Goal: Find specific page/section: Find specific page/section

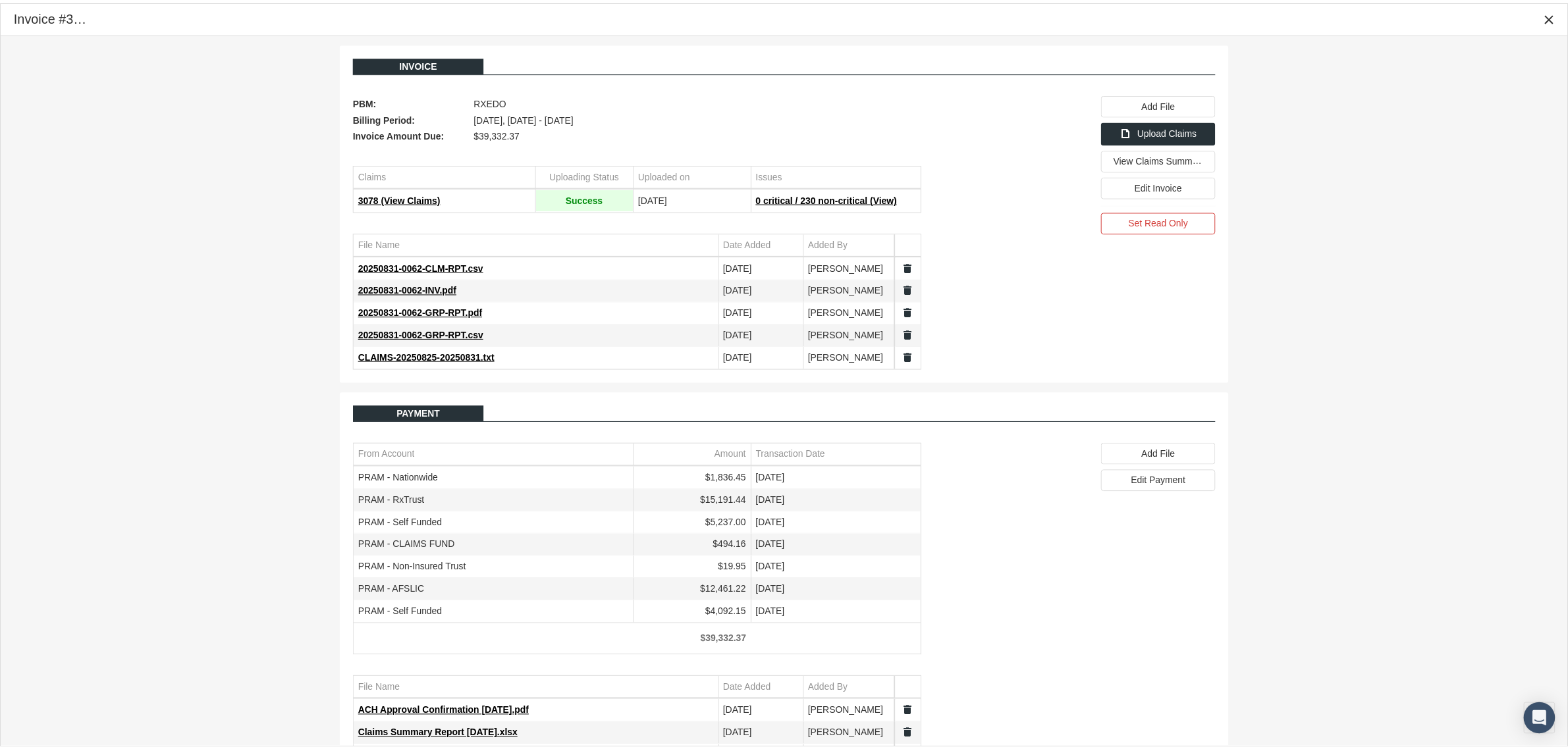
scroll to position [33, 0]
click at [1561, 17] on icon "Close" at bounding box center [1562, 16] width 12 height 12
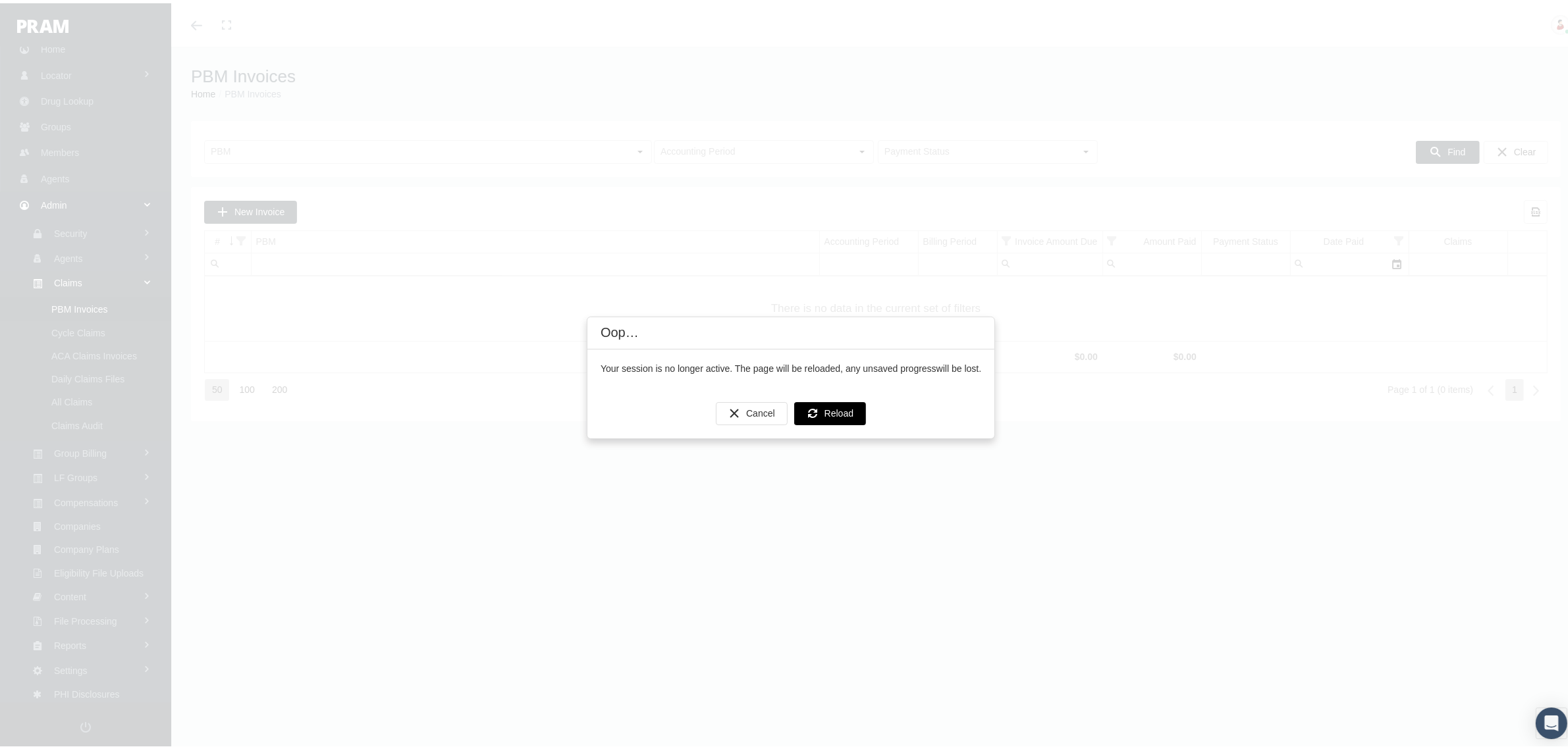
click at [853, 414] on div "Reload" at bounding box center [830, 411] width 70 height 22
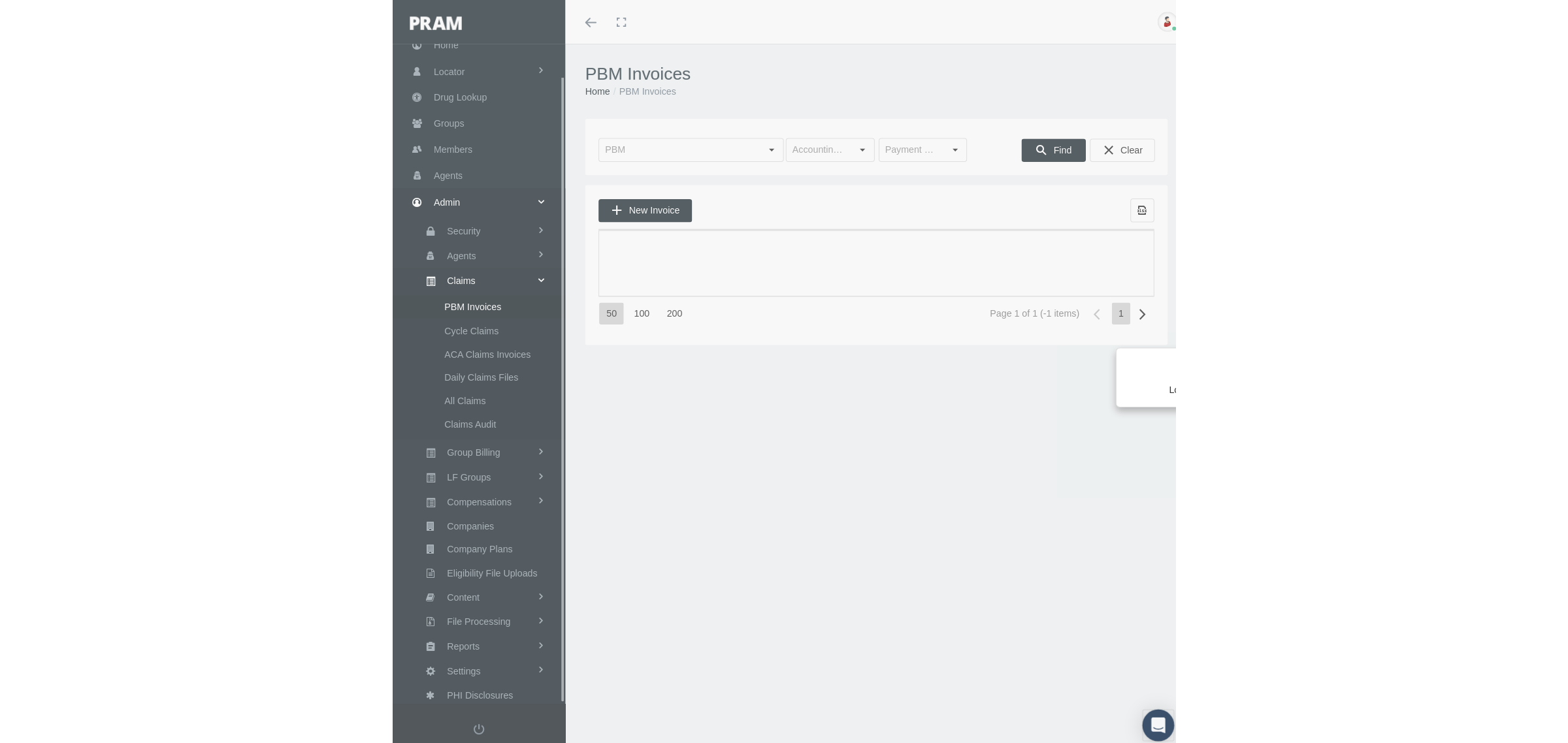
scroll to position [33, 0]
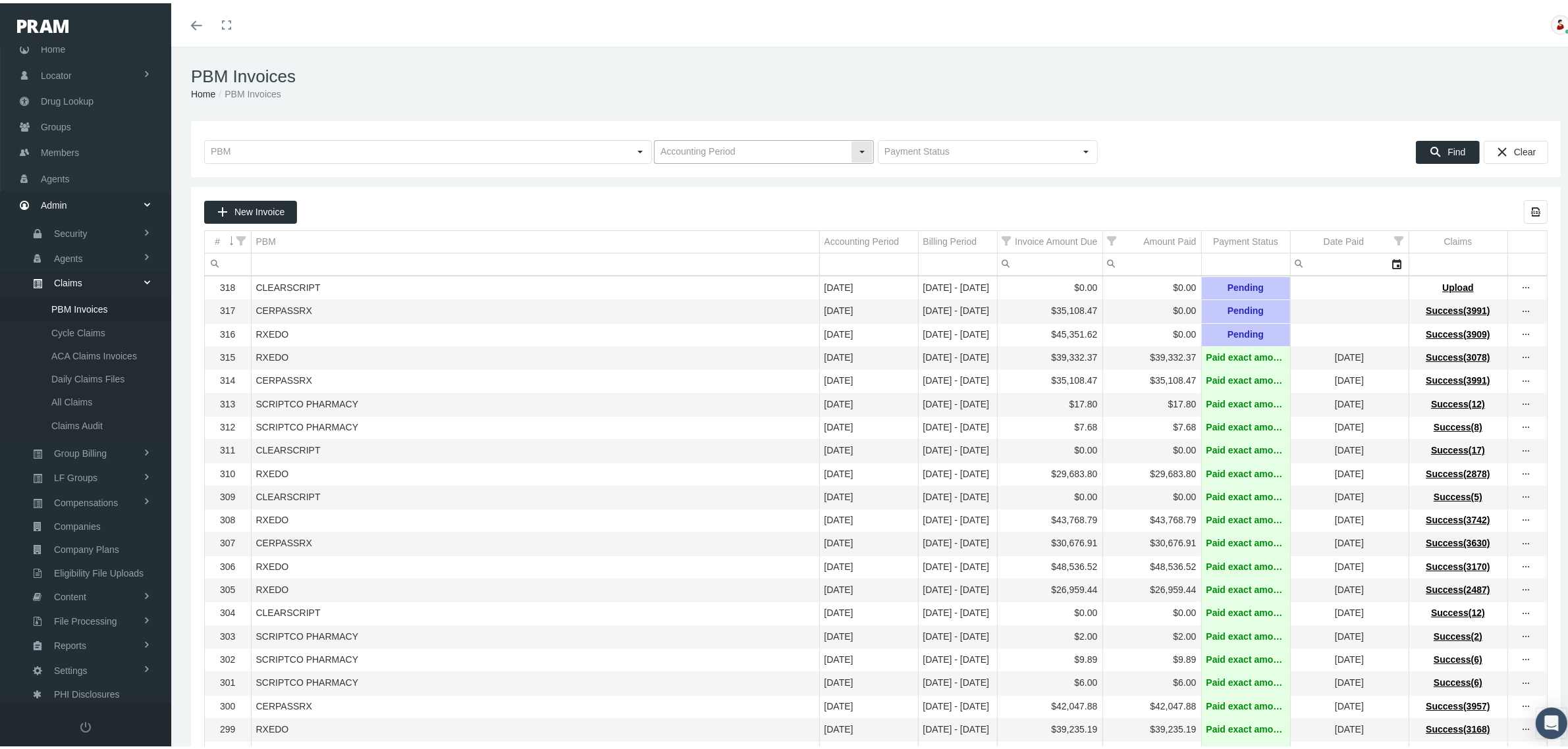
click at [852, 148] on div "Select" at bounding box center [862, 148] width 21 height 21
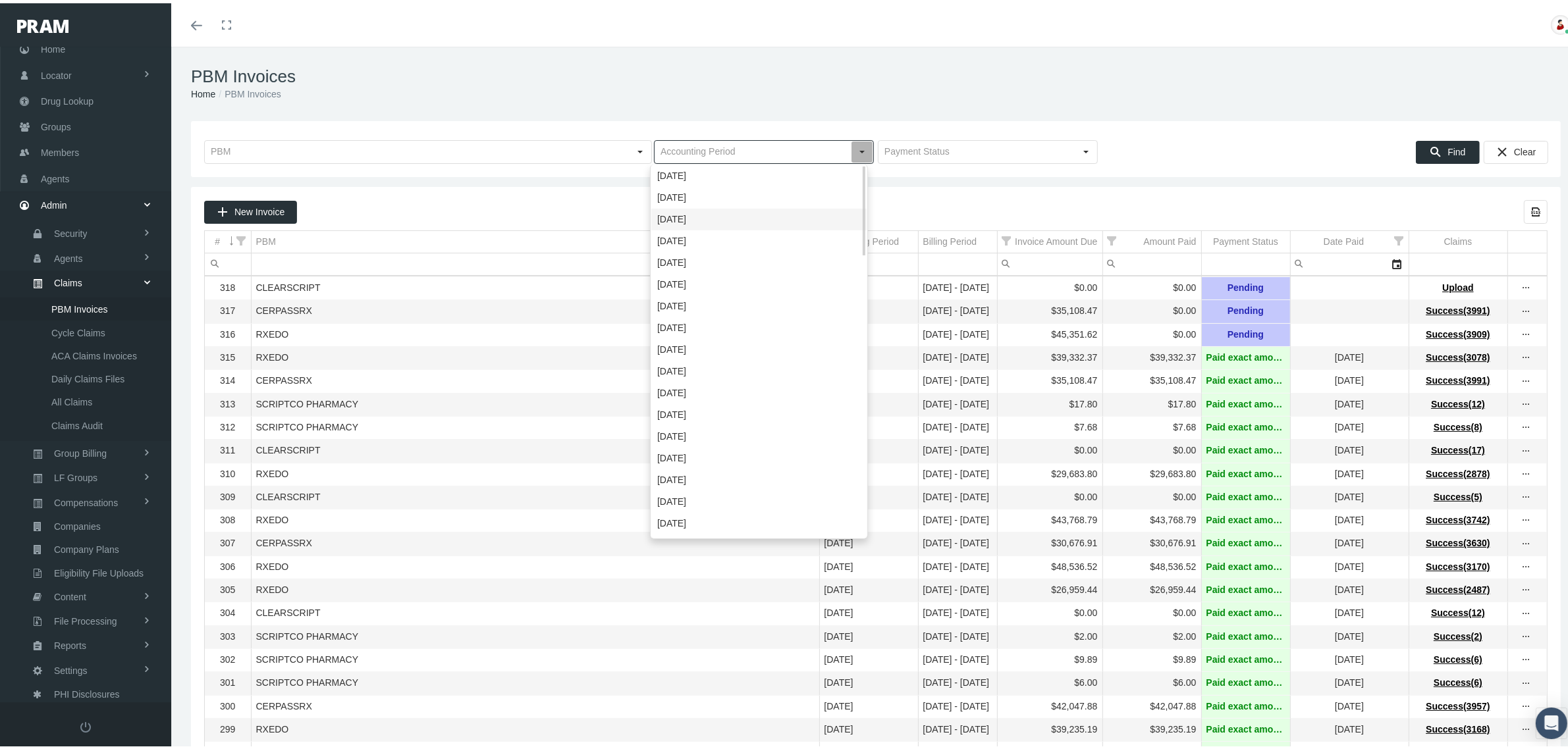
click at [722, 212] on div "[DATE]" at bounding box center [759, 216] width 216 height 22
type input "[DATE]"
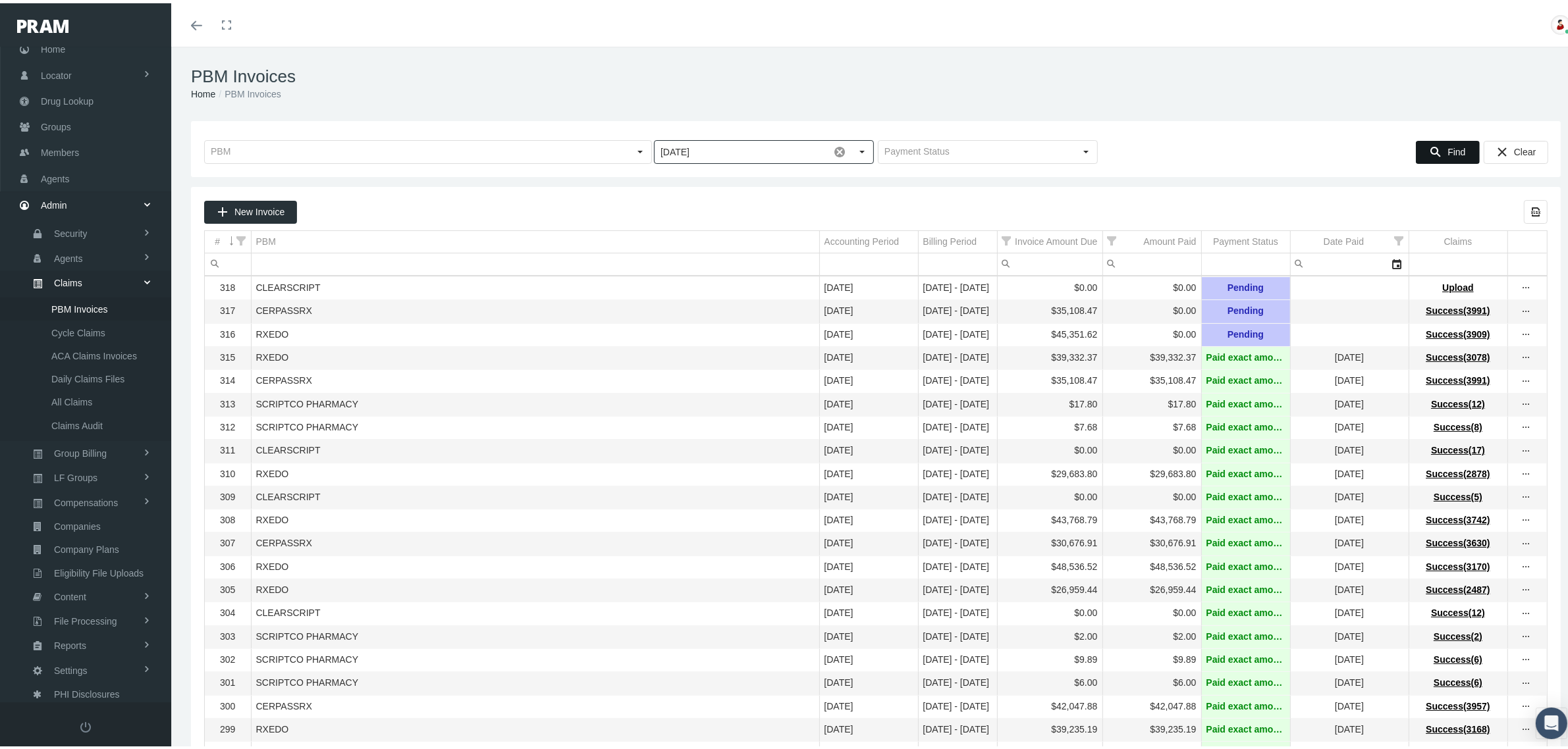
click at [1416, 145] on div "Find" at bounding box center [1447, 149] width 62 height 22
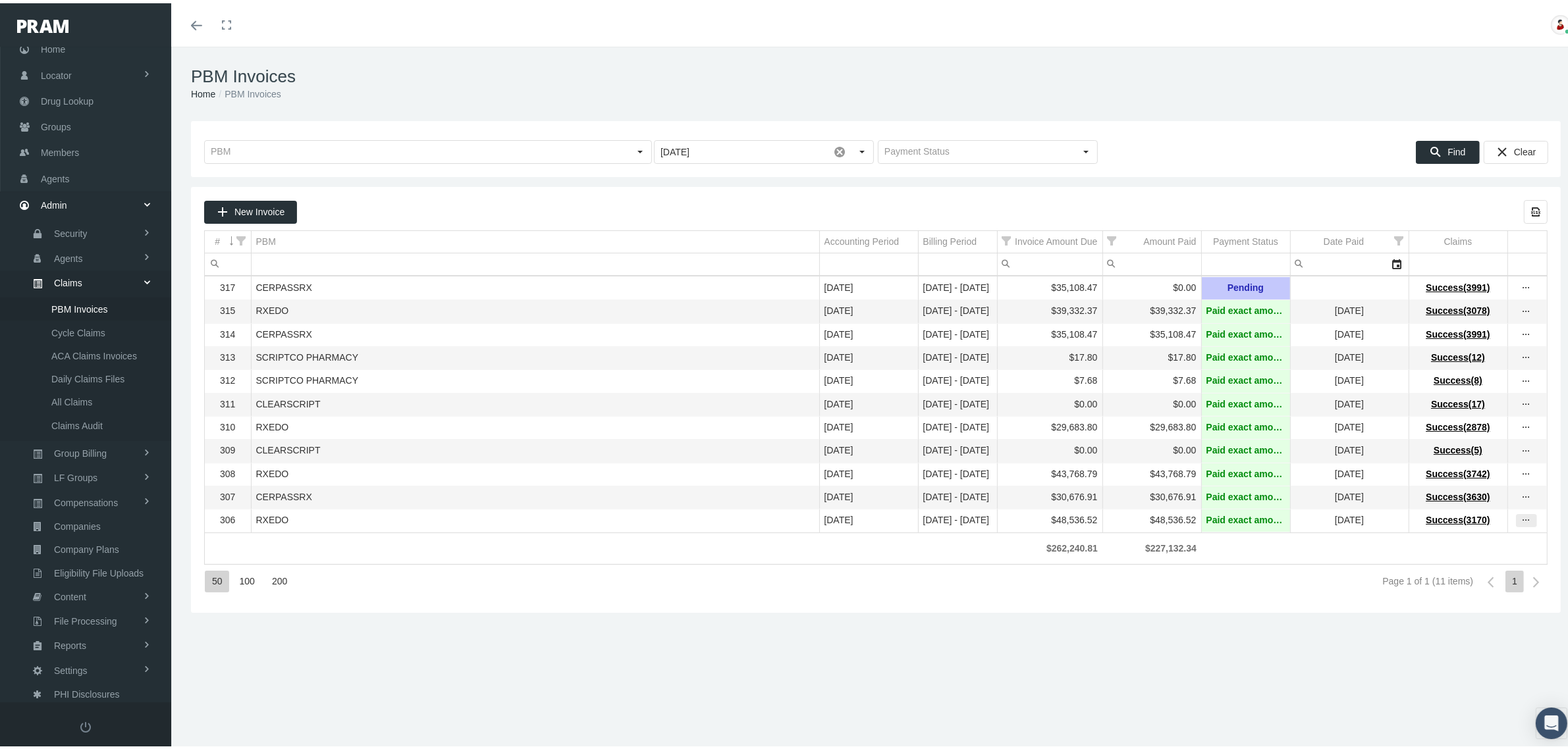
click at [1520, 523] on icon "more" at bounding box center [1526, 517] width 12 height 12
click at [1493, 550] on div "View Invoice" at bounding box center [1458, 553] width 129 height 27
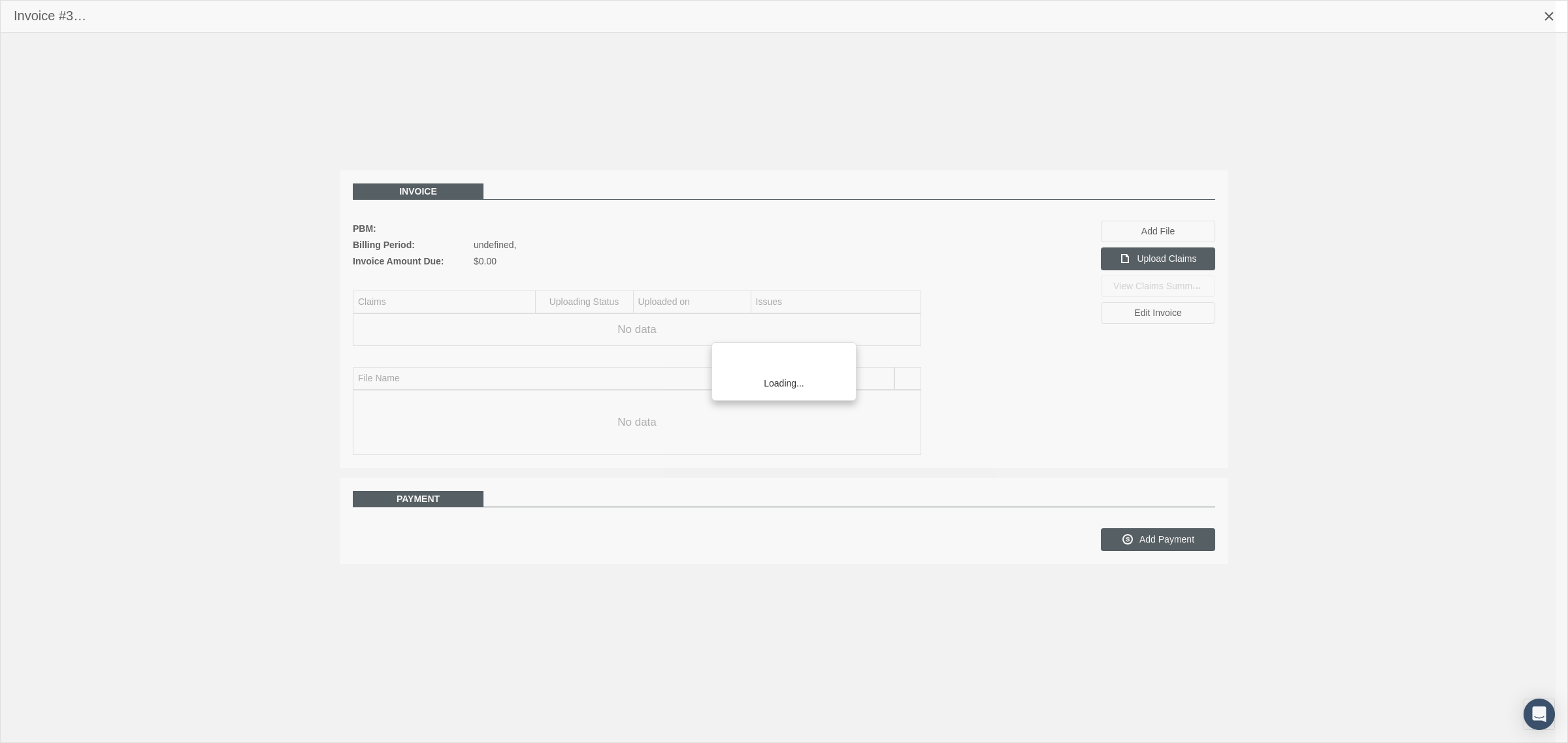
scroll to position [33, 0]
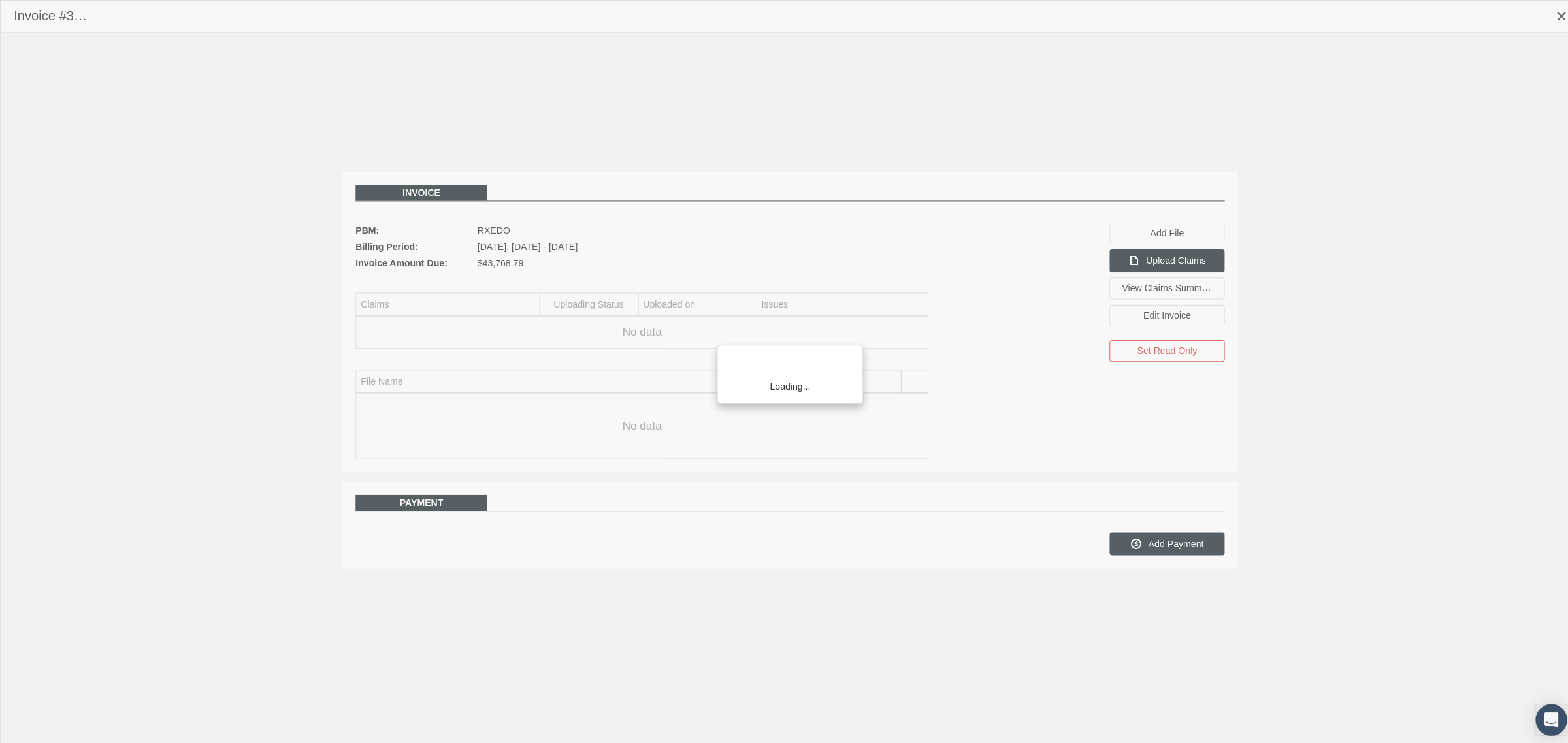
scroll to position [33, 0]
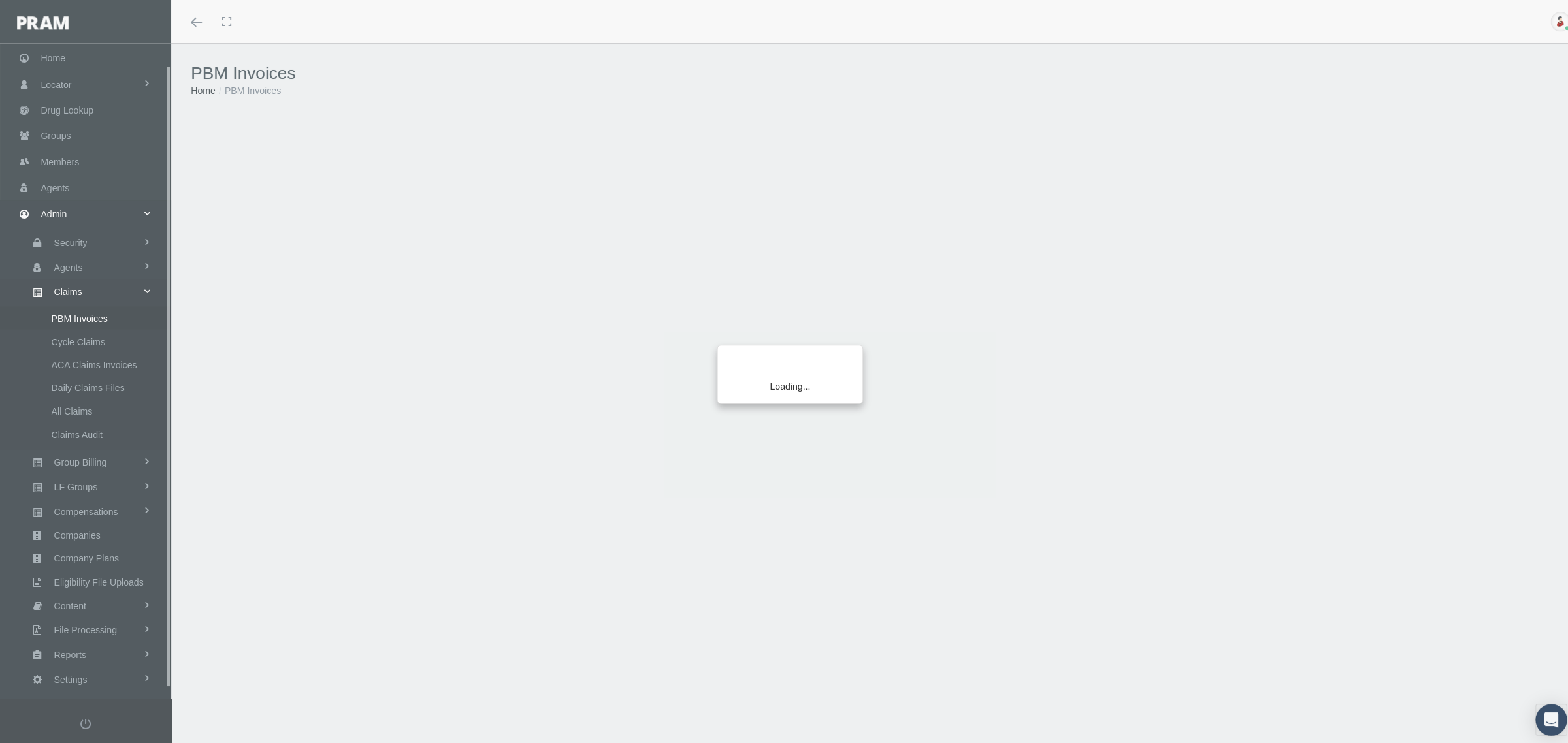
scroll to position [33, 0]
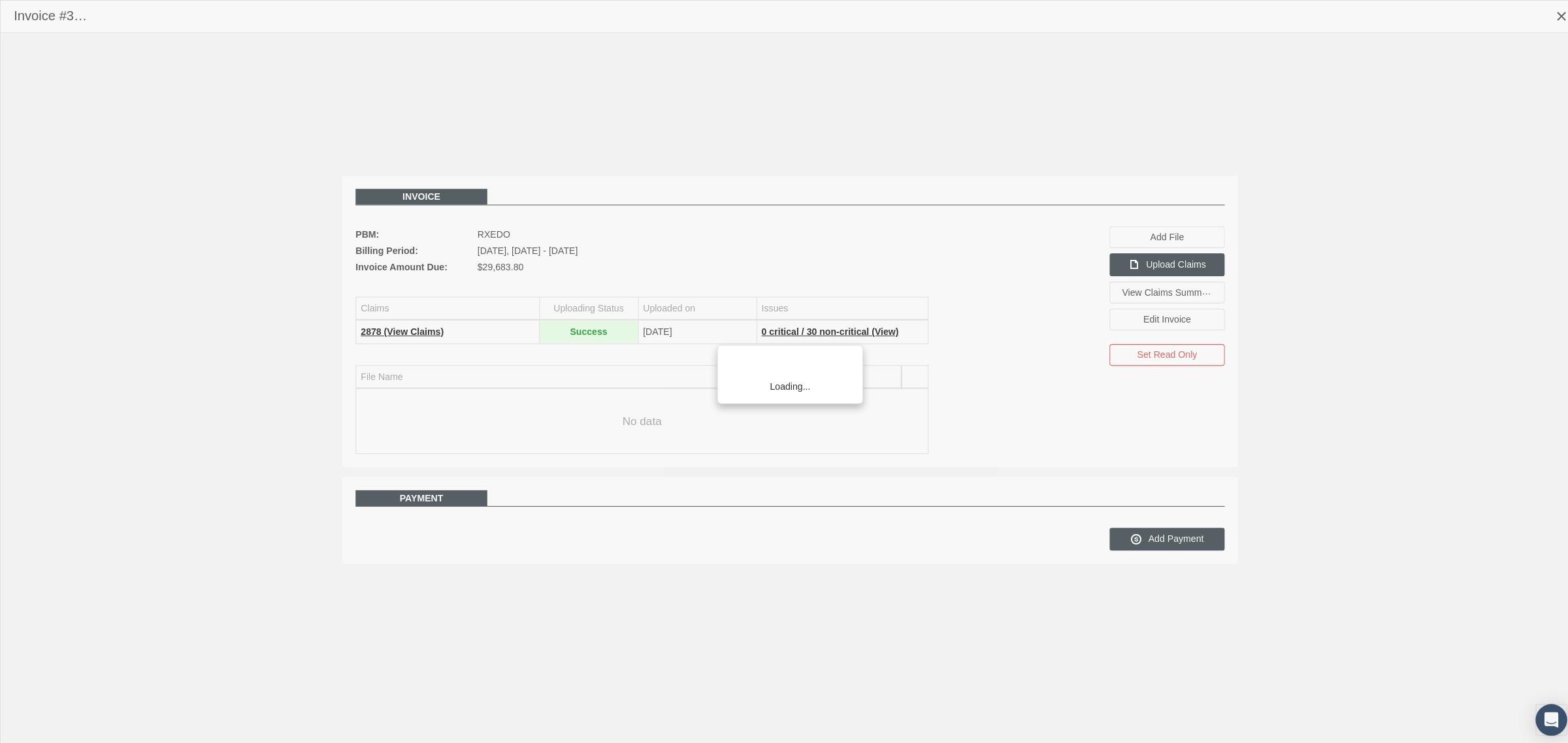
scroll to position [33, 0]
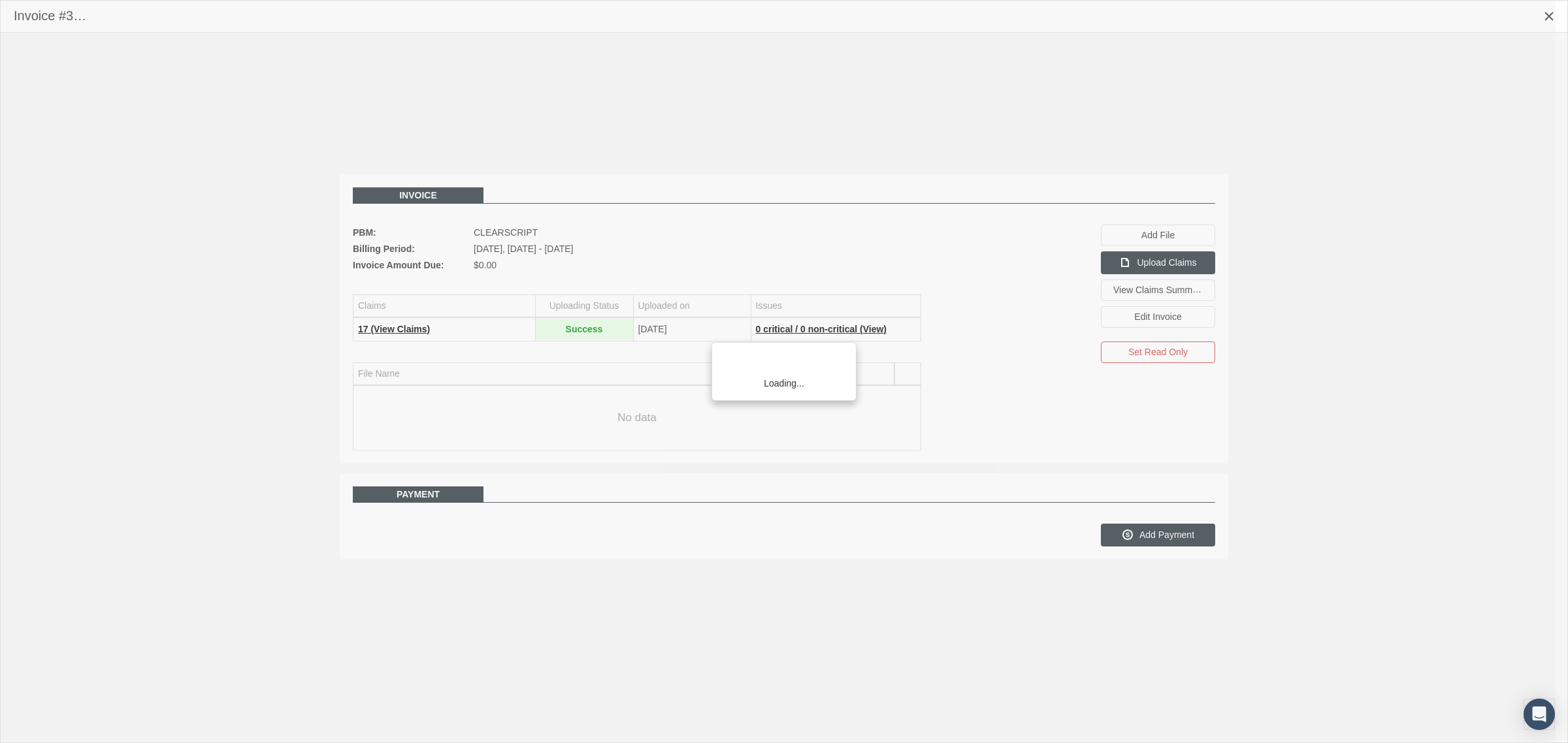
scroll to position [33, 0]
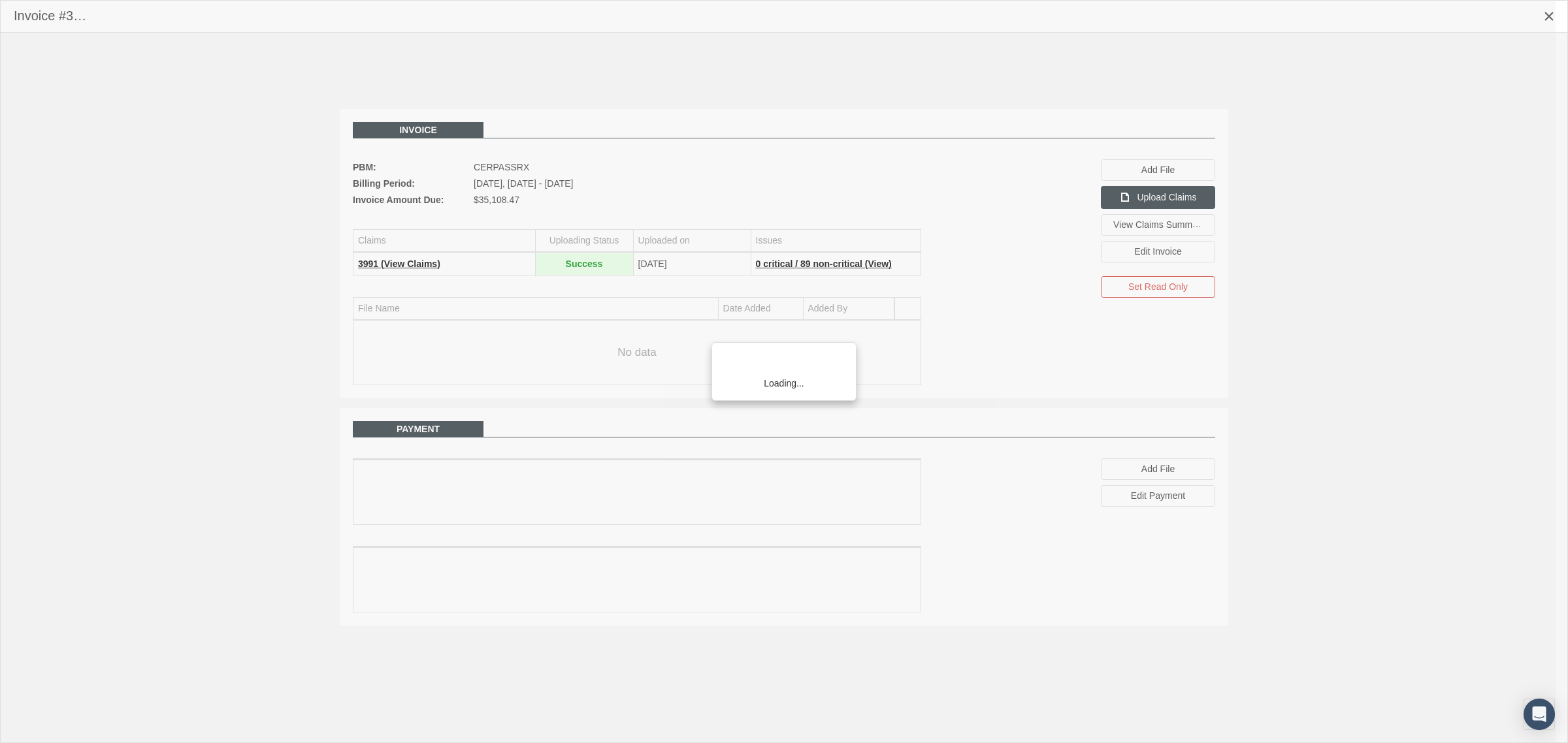
scroll to position [33, 0]
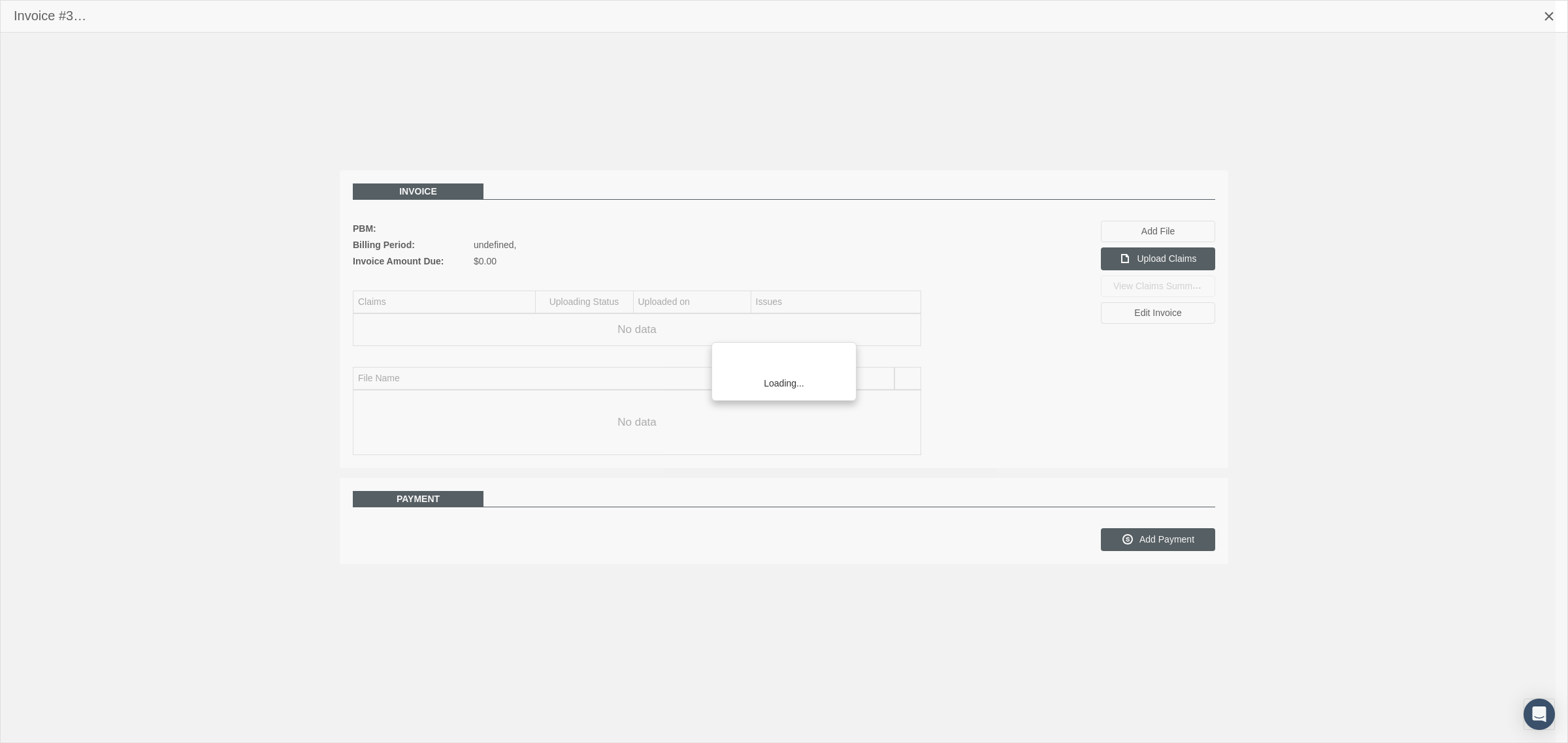
scroll to position [33, 0]
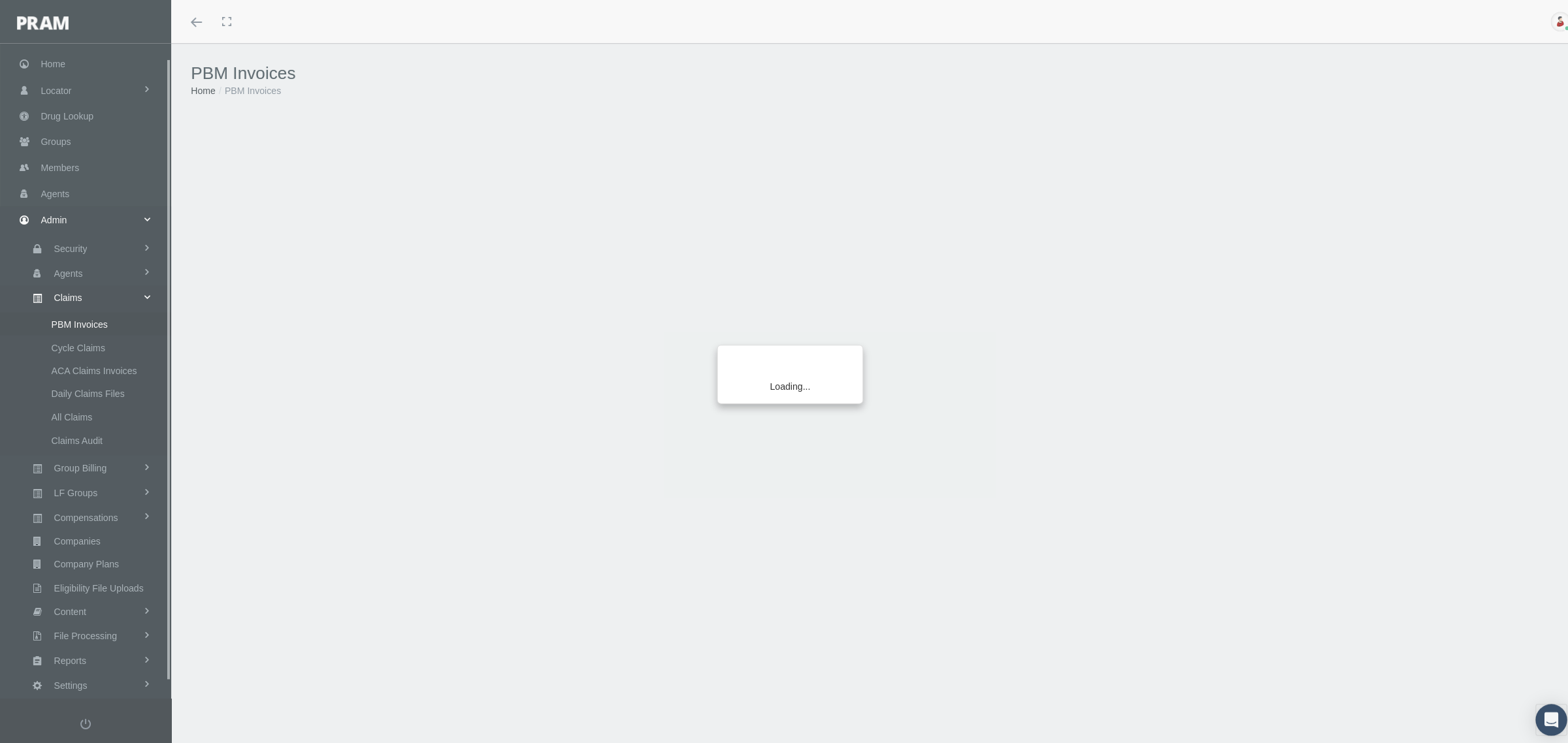
scroll to position [33, 0]
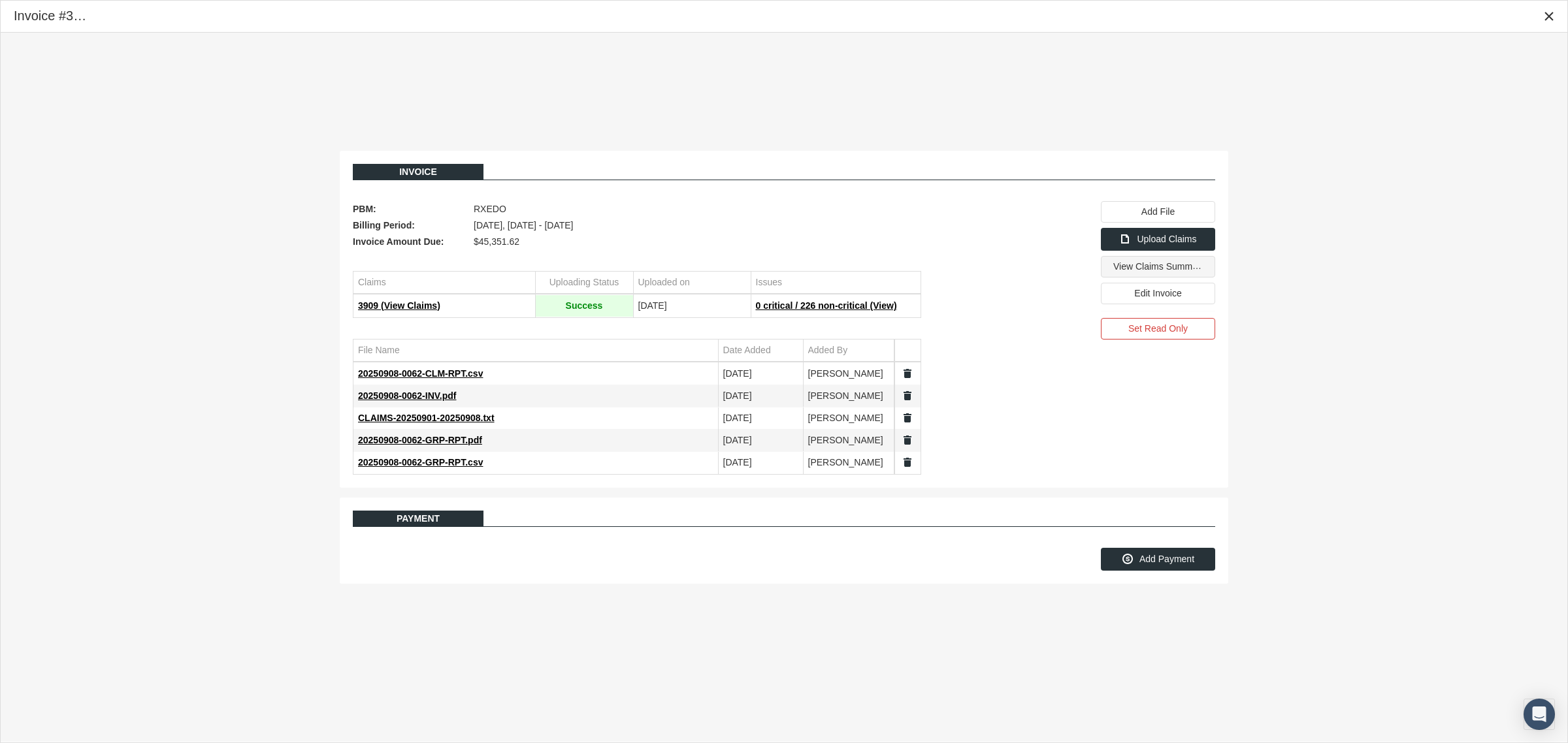
click at [1173, 265] on span "View Claims Summary" at bounding box center [1159, 265] width 92 height 11
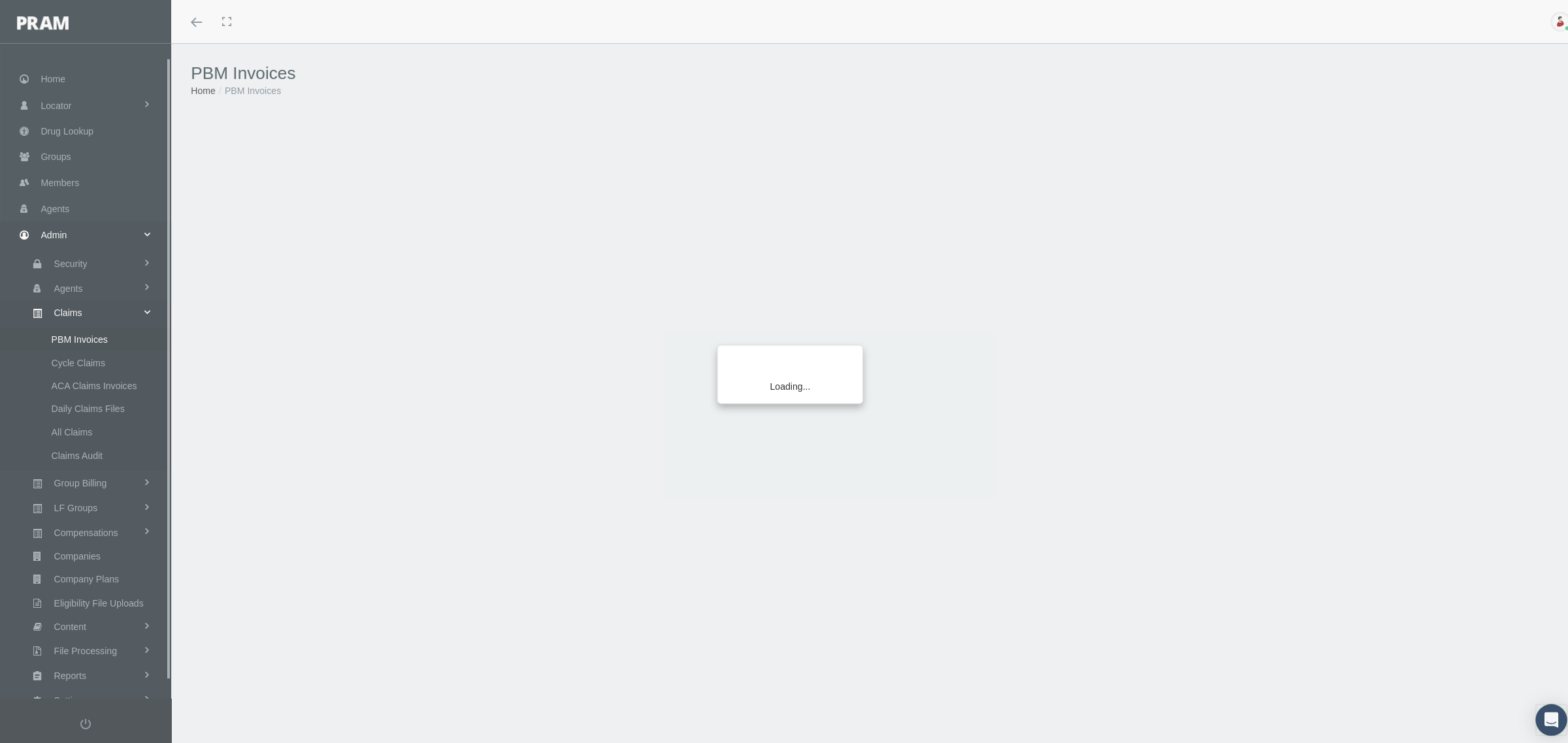
scroll to position [33, 0]
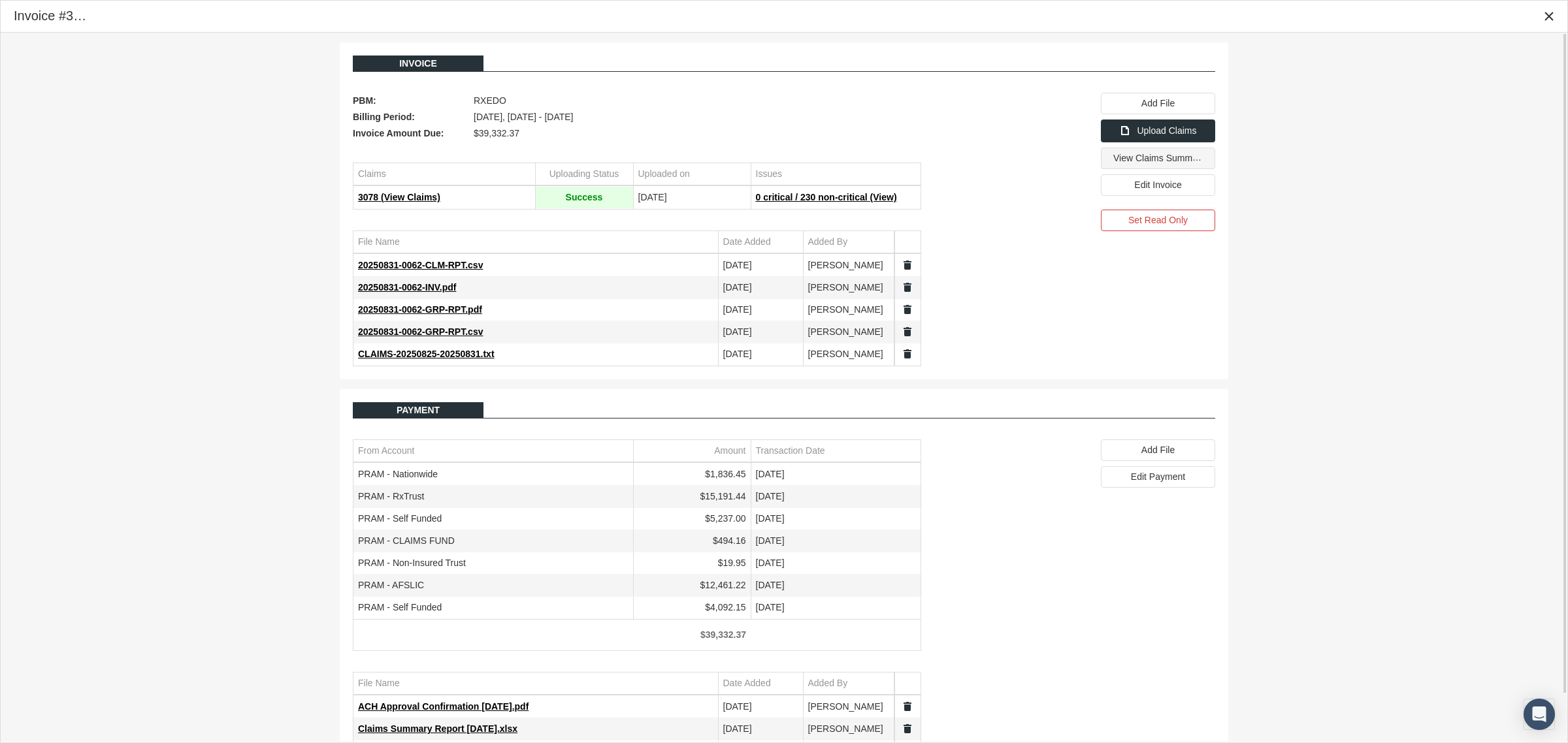
click at [1135, 163] on span "View Claims Summary" at bounding box center [1159, 158] width 92 height 11
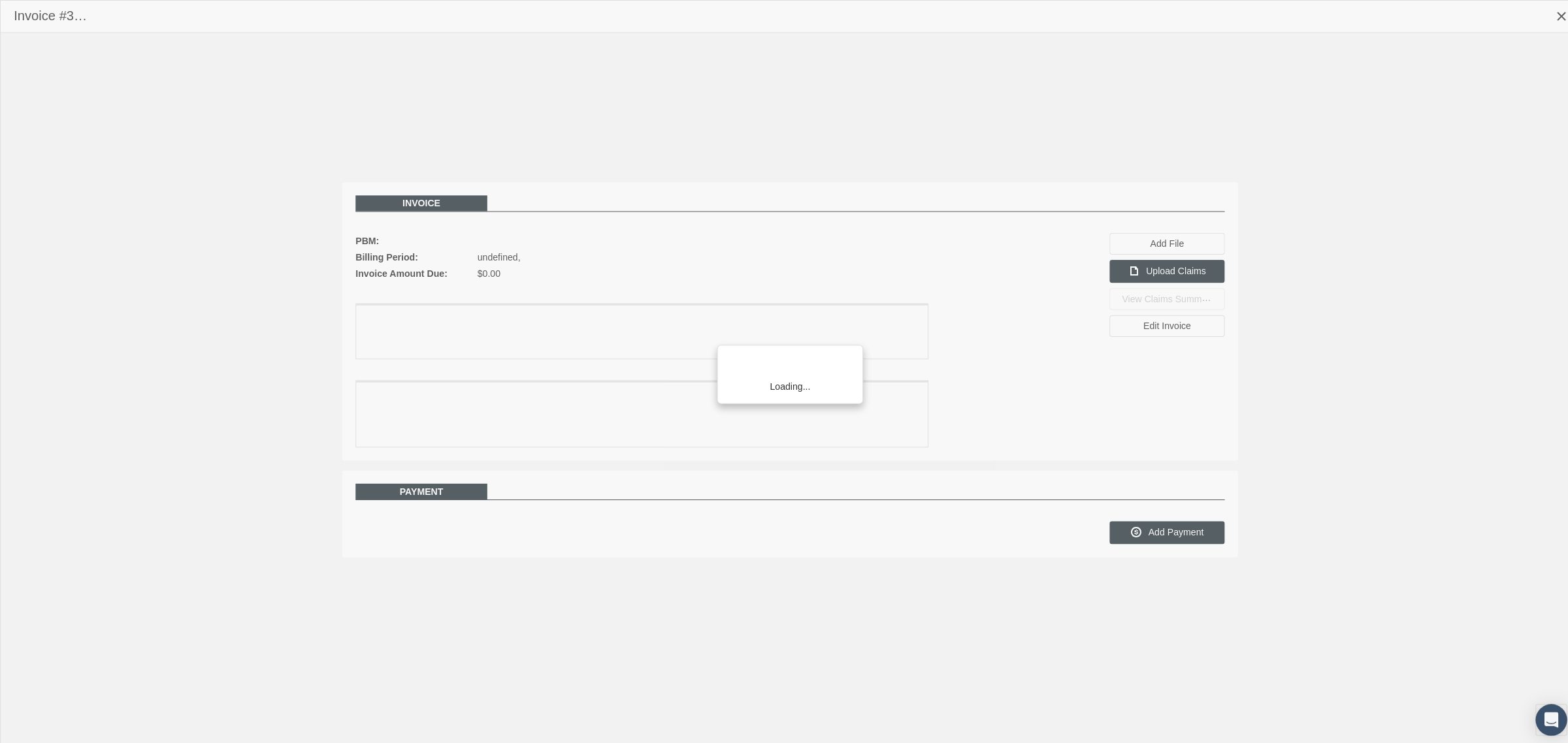
scroll to position [33, 0]
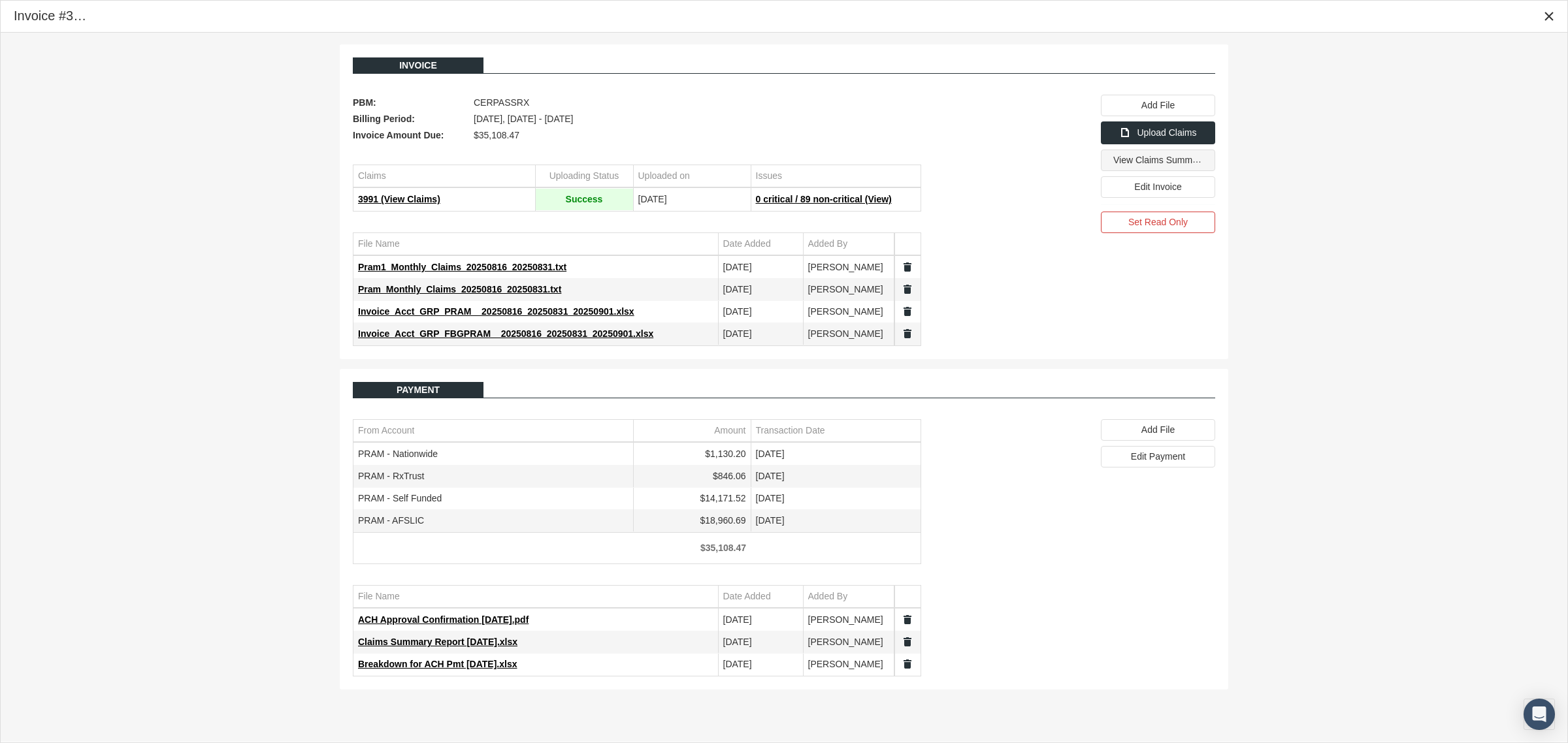
click at [1155, 165] on span "View Claims Summary" at bounding box center [1159, 160] width 92 height 11
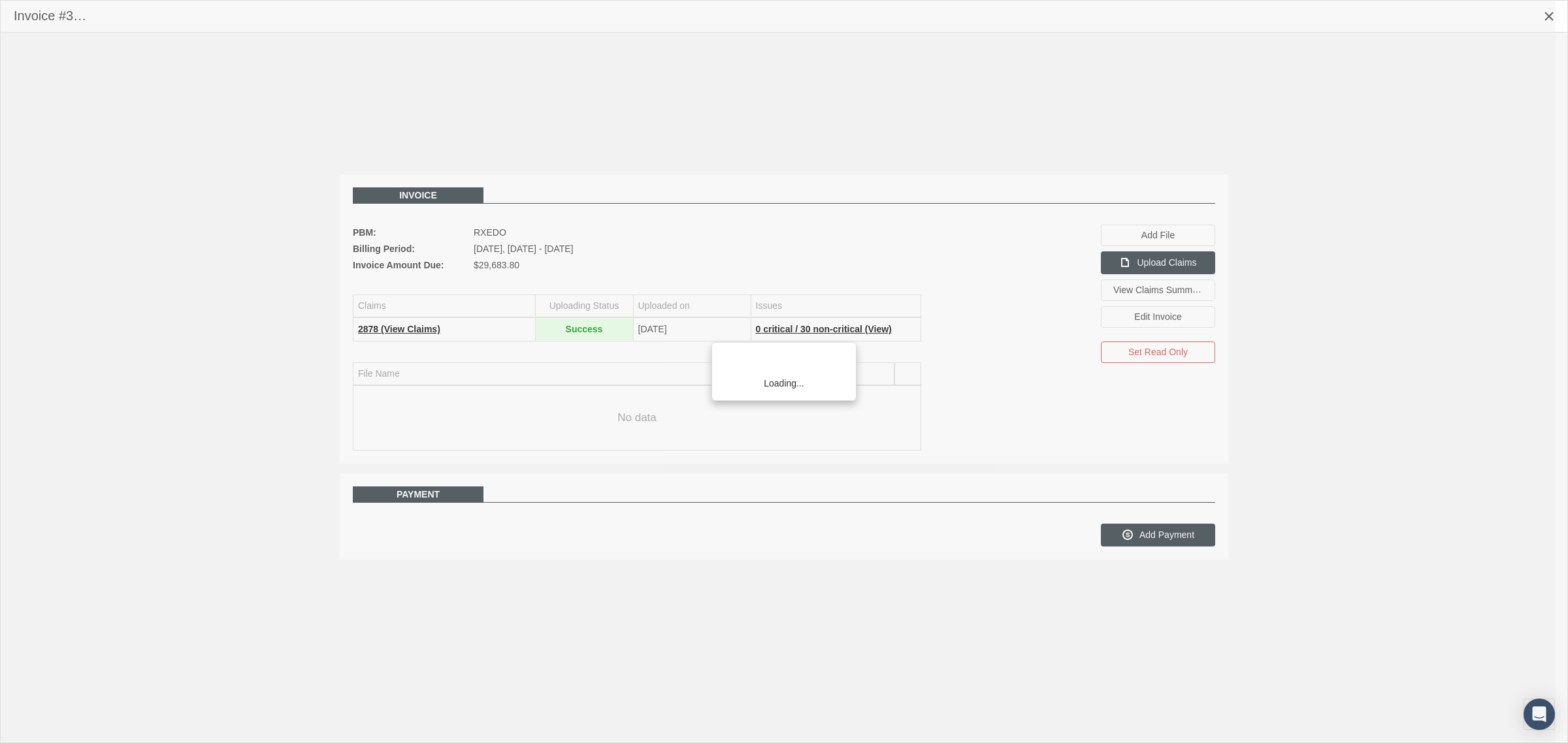
scroll to position [33, 0]
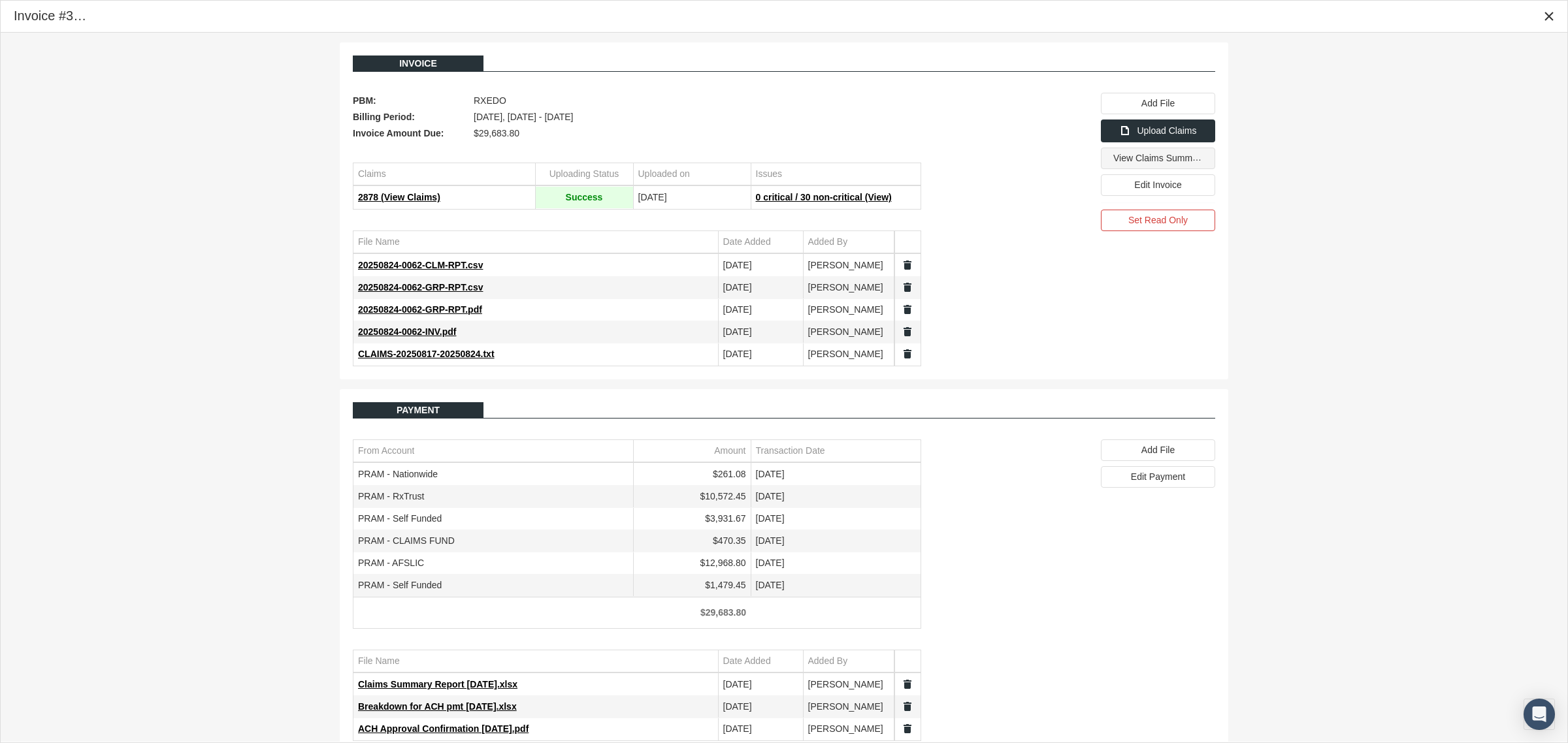
click at [1142, 163] on span "View Claims Summary" at bounding box center [1159, 158] width 92 height 11
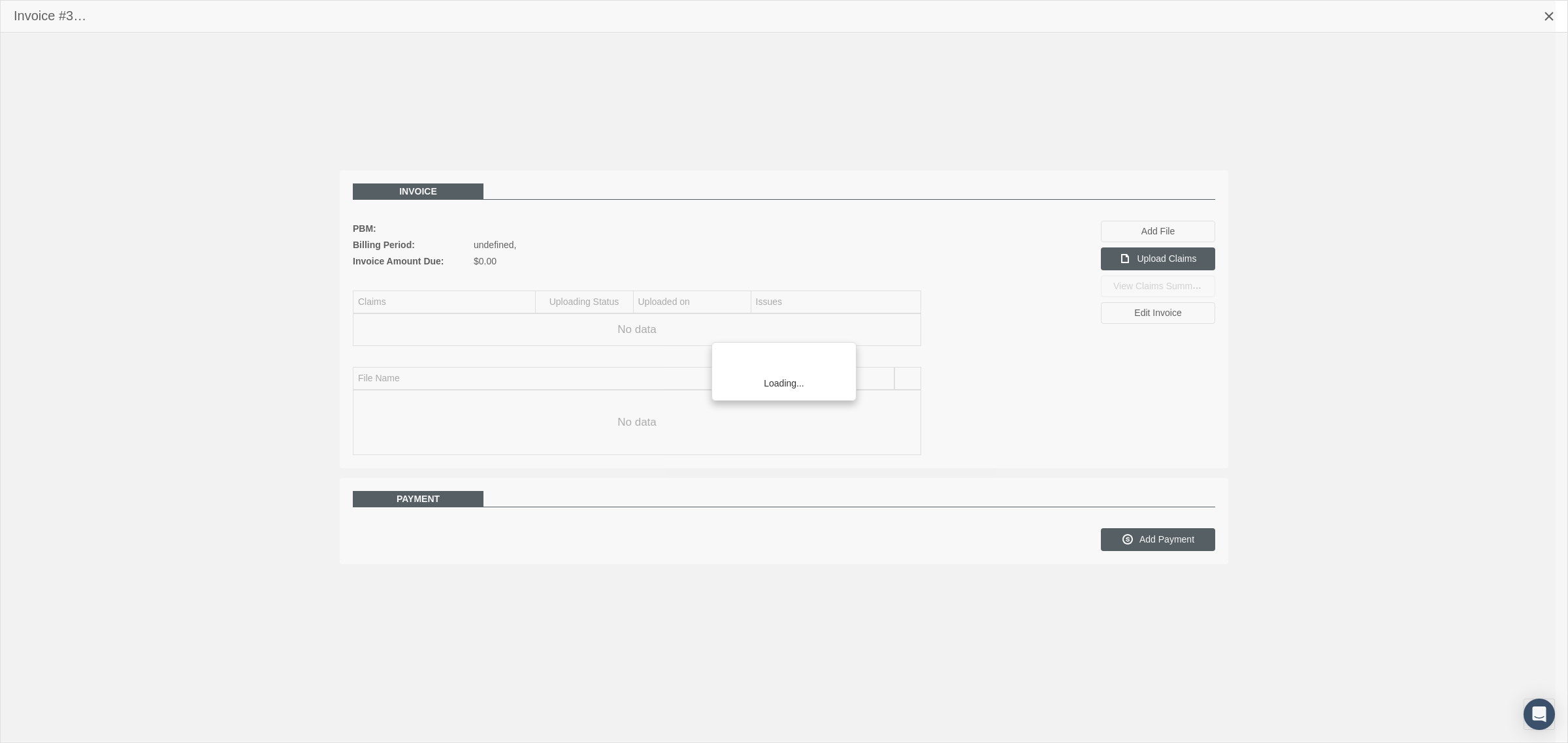
scroll to position [33, 0]
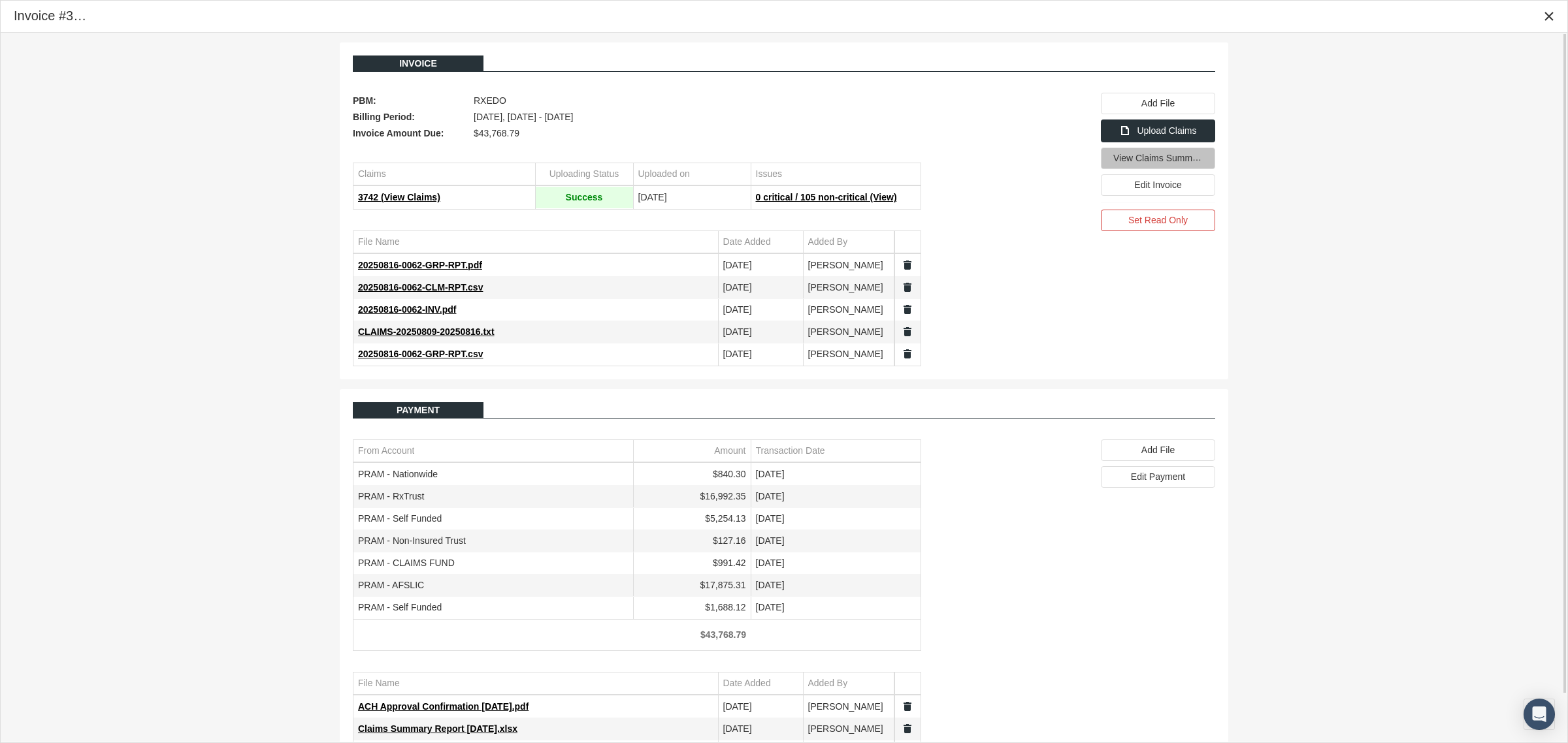
click at [1135, 159] on span "View Claims Summary" at bounding box center [1159, 159] width 92 height 11
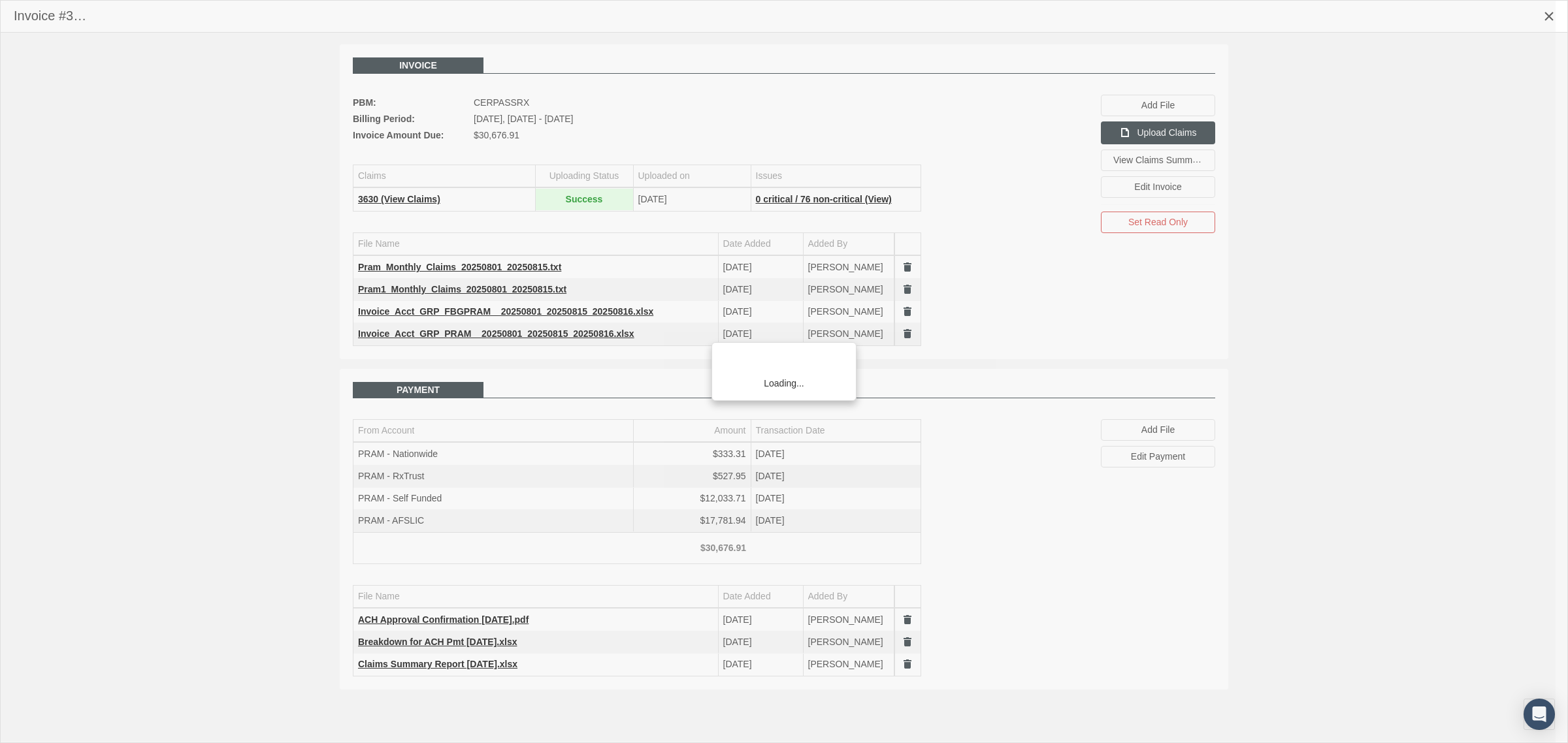
scroll to position [33, 0]
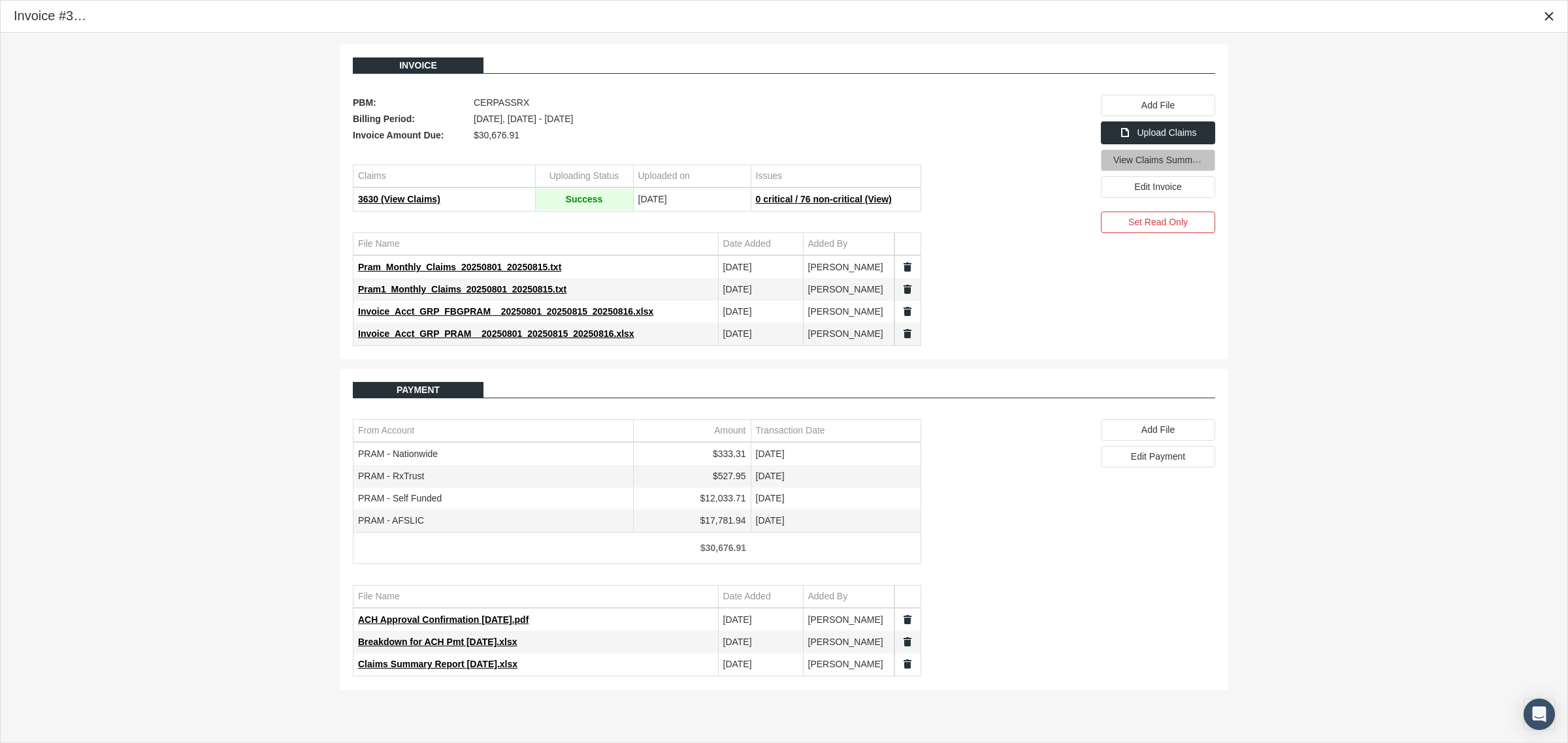
click at [1142, 158] on span "View Claims Summary" at bounding box center [1159, 159] width 92 height 11
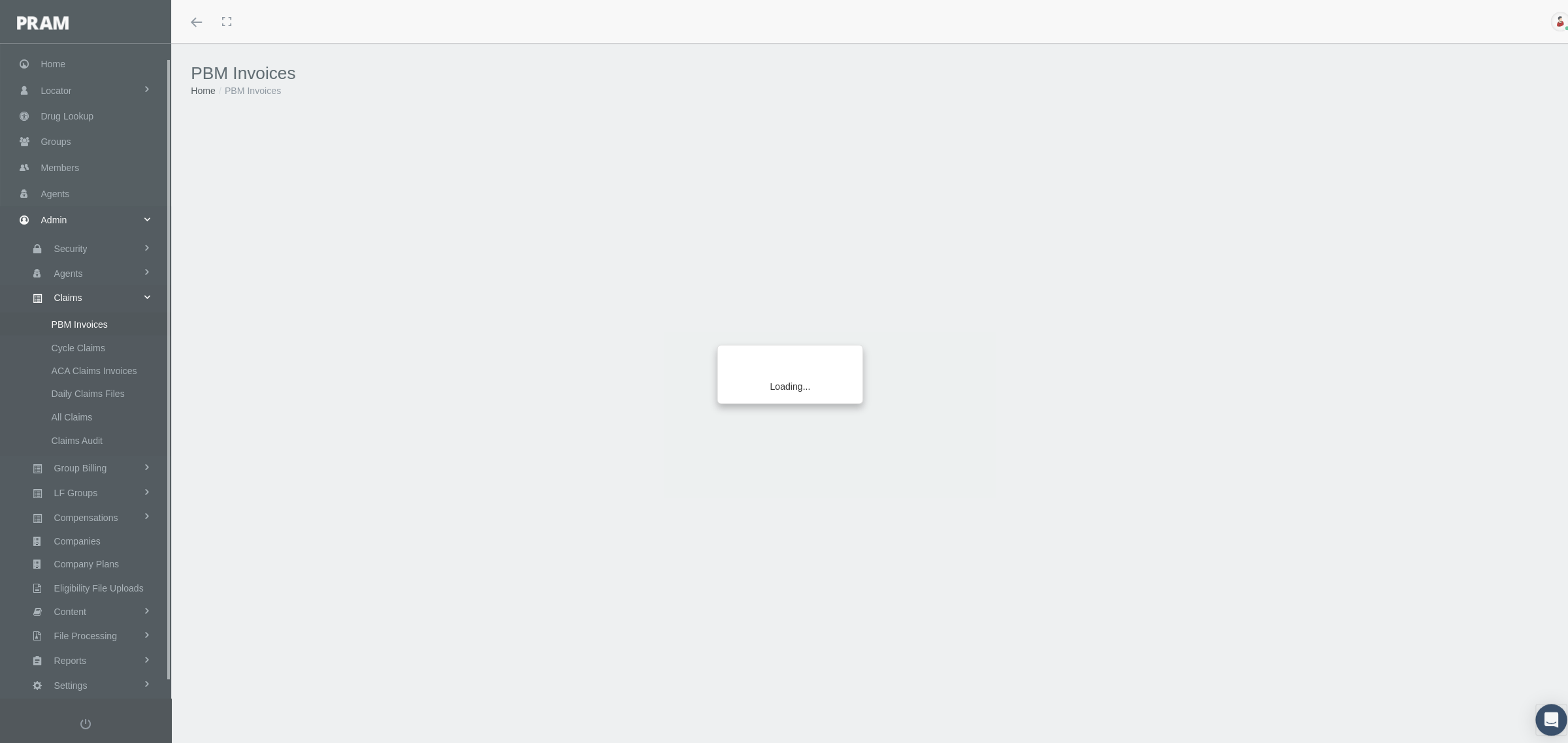
scroll to position [33, 0]
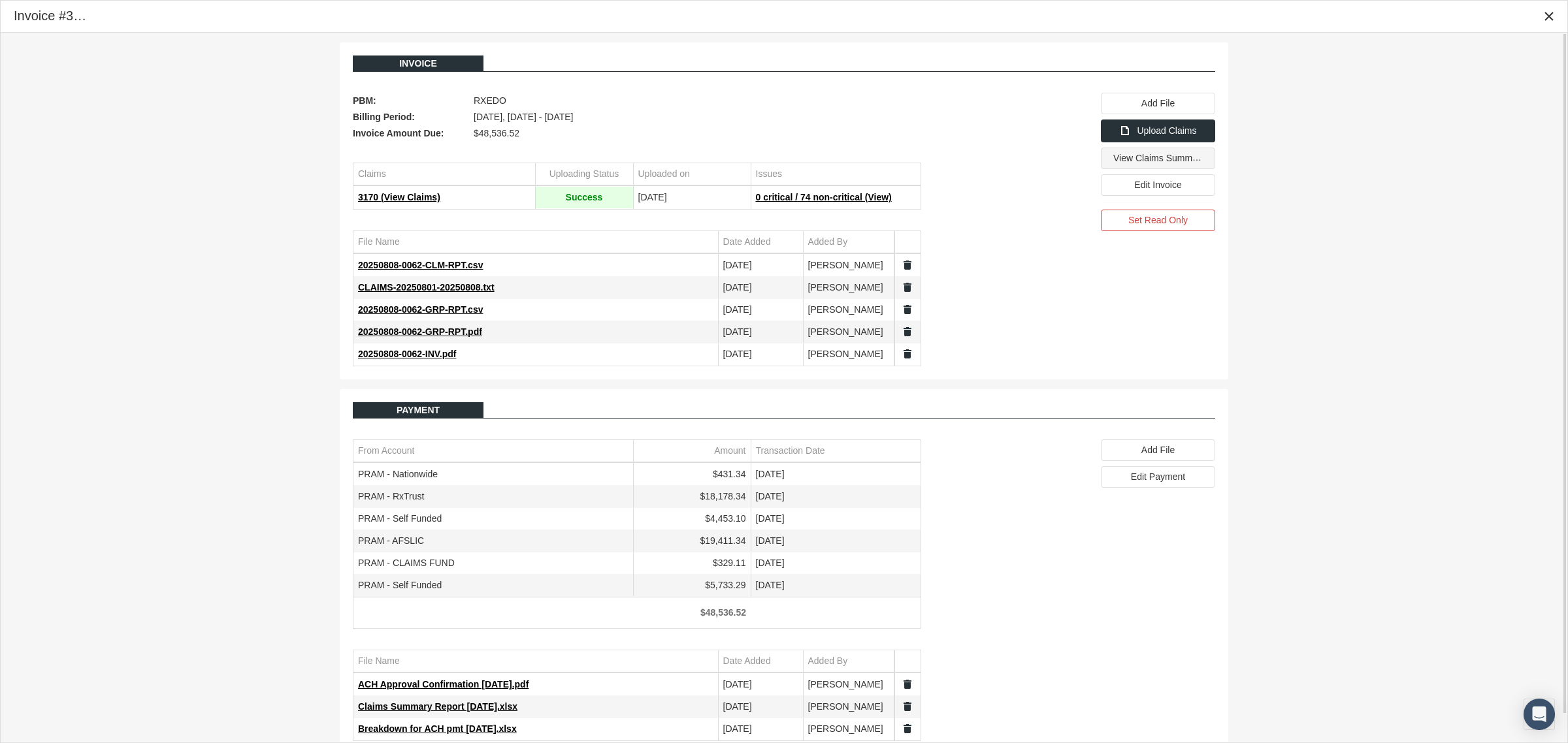
click at [1134, 162] on span "View Claims Summary" at bounding box center [1159, 158] width 92 height 11
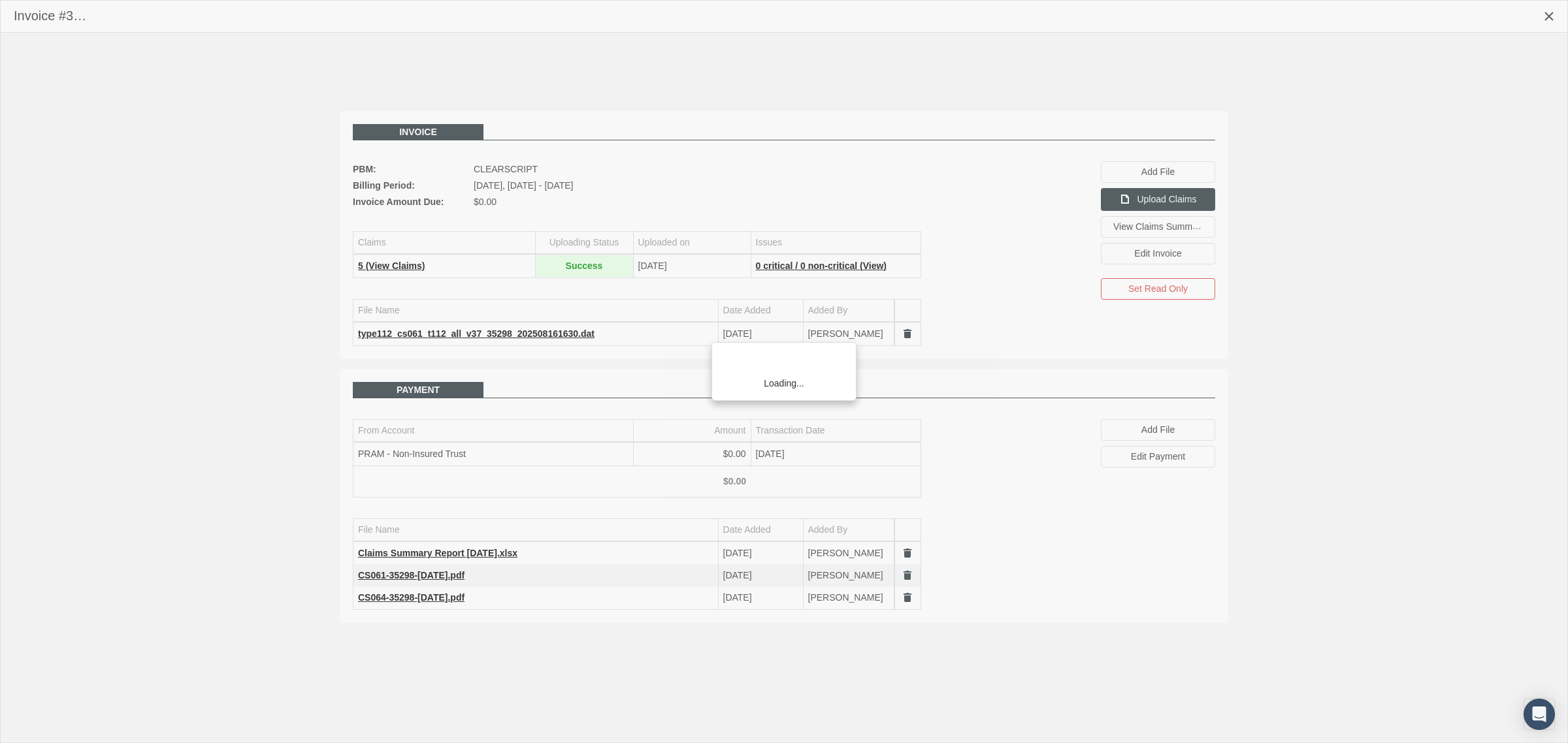
scroll to position [33, 0]
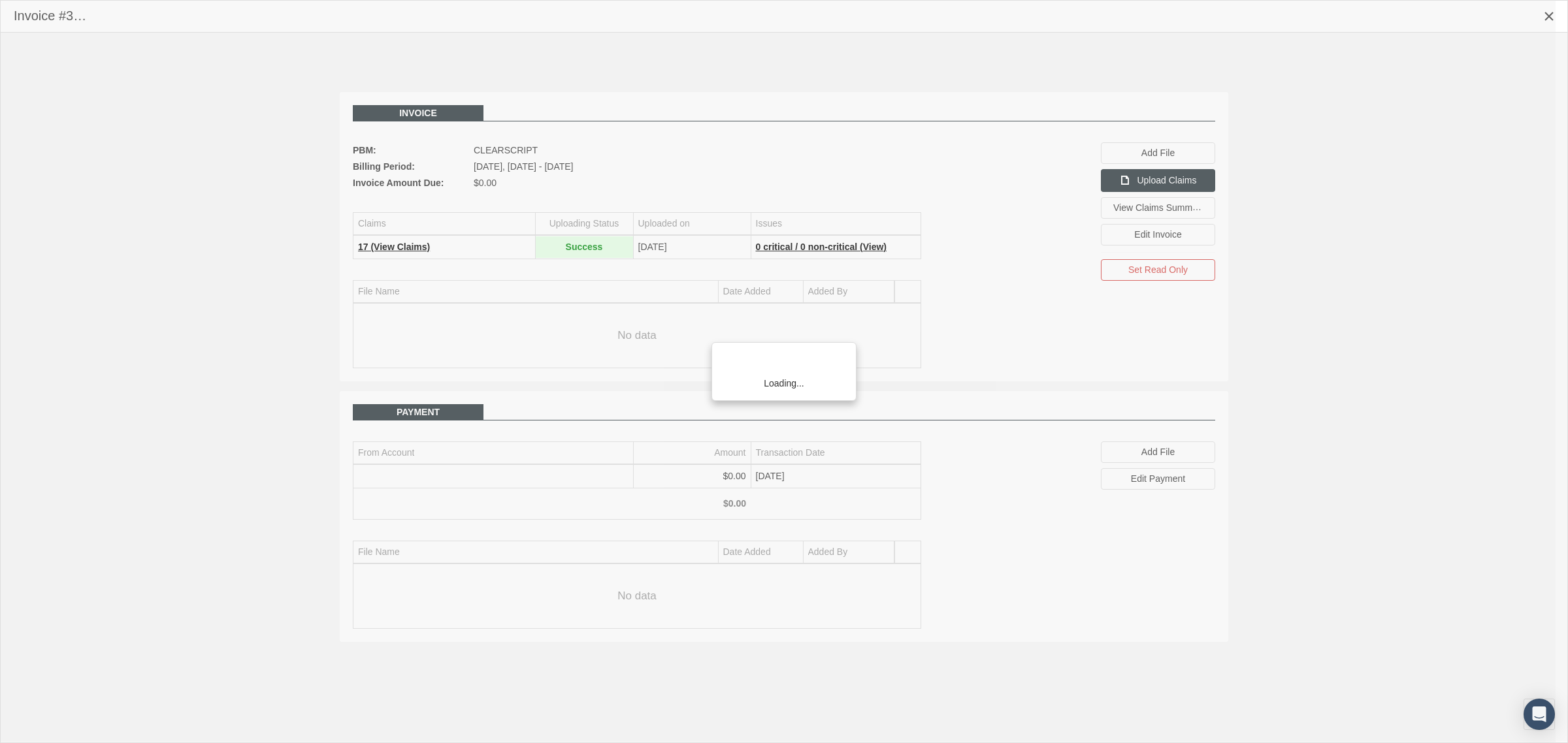
scroll to position [33, 0]
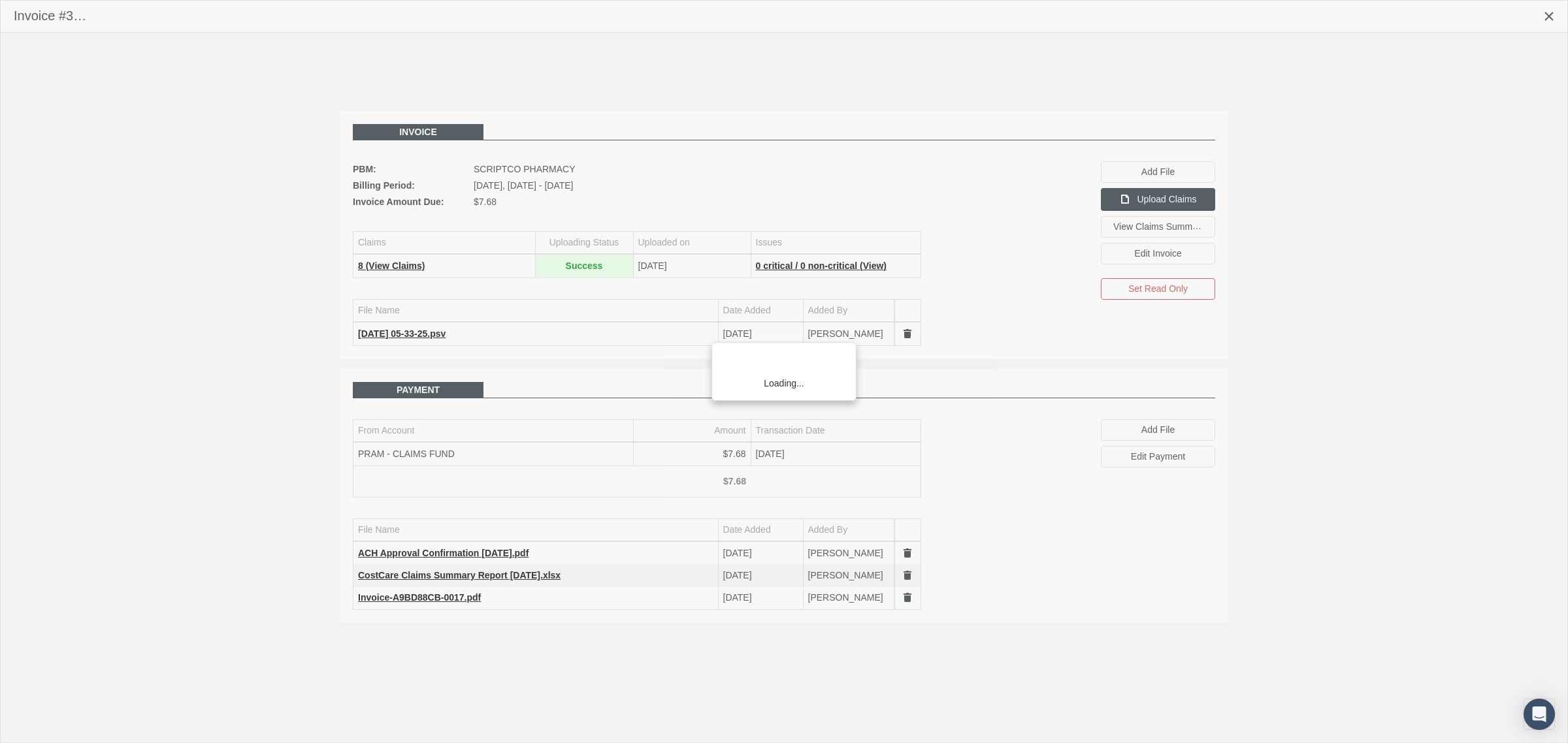
scroll to position [33, 0]
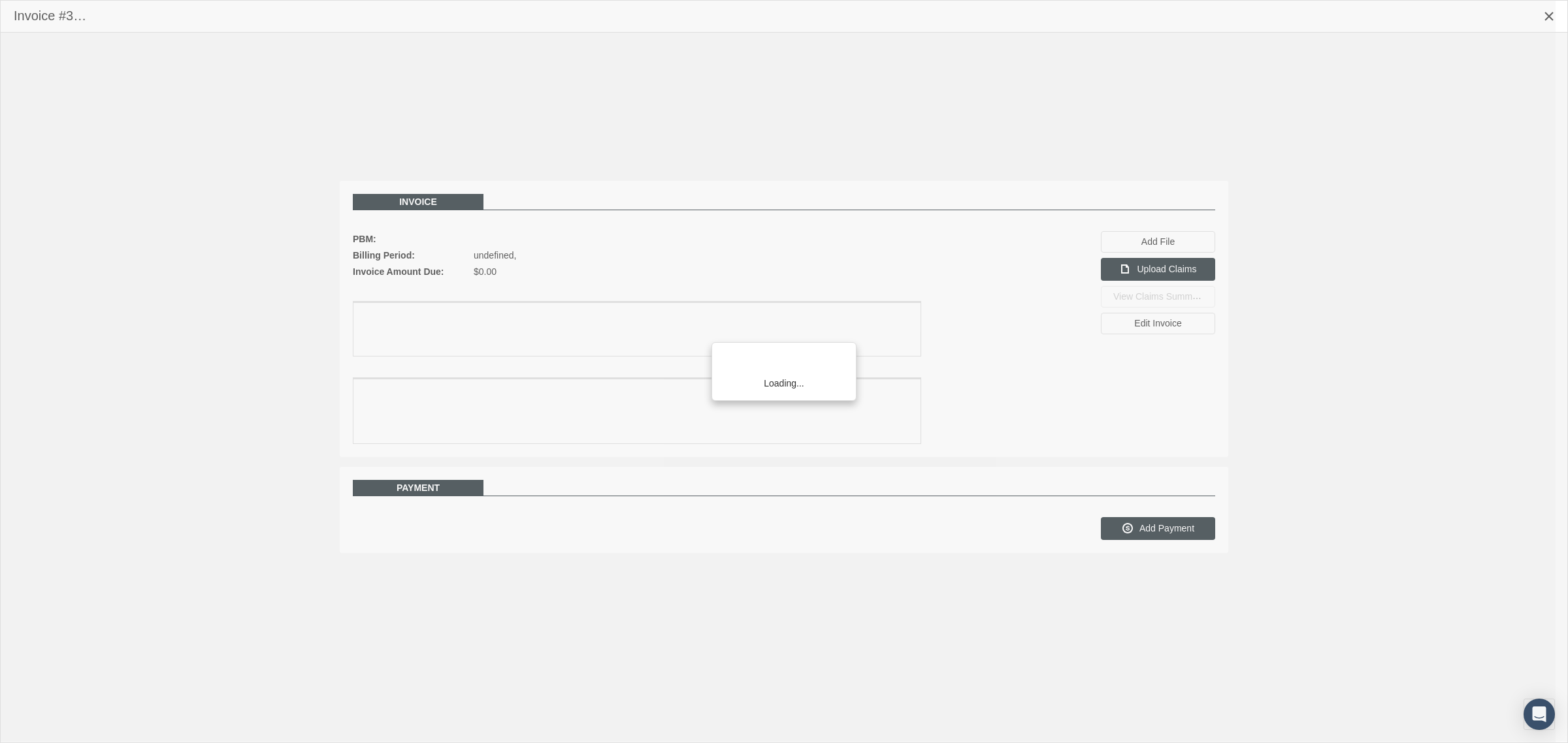
scroll to position [33, 0]
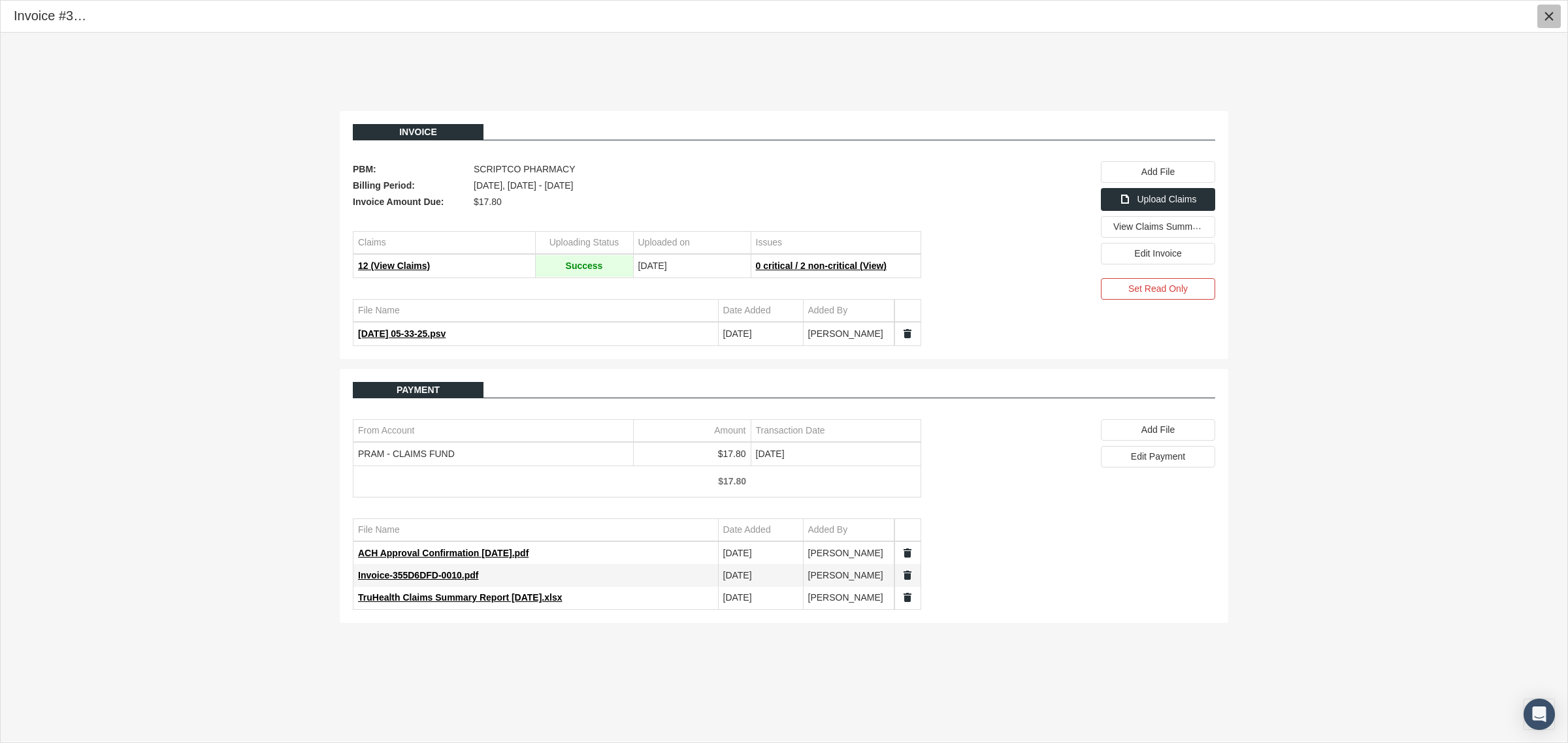
click at [1544, 14] on icon "Close" at bounding box center [1549, 16] width 12 height 12
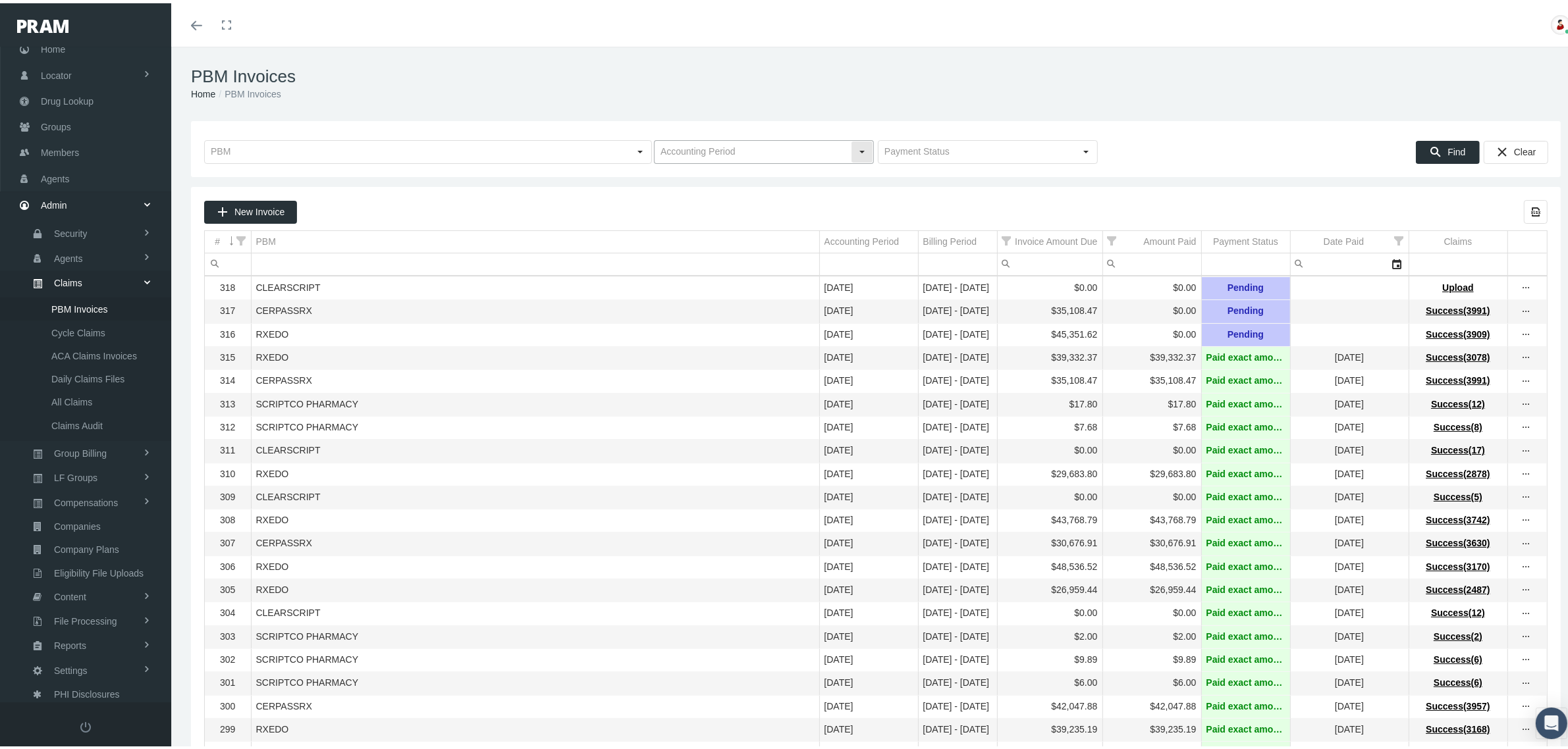
click at [853, 145] on div "Select" at bounding box center [862, 148] width 21 height 21
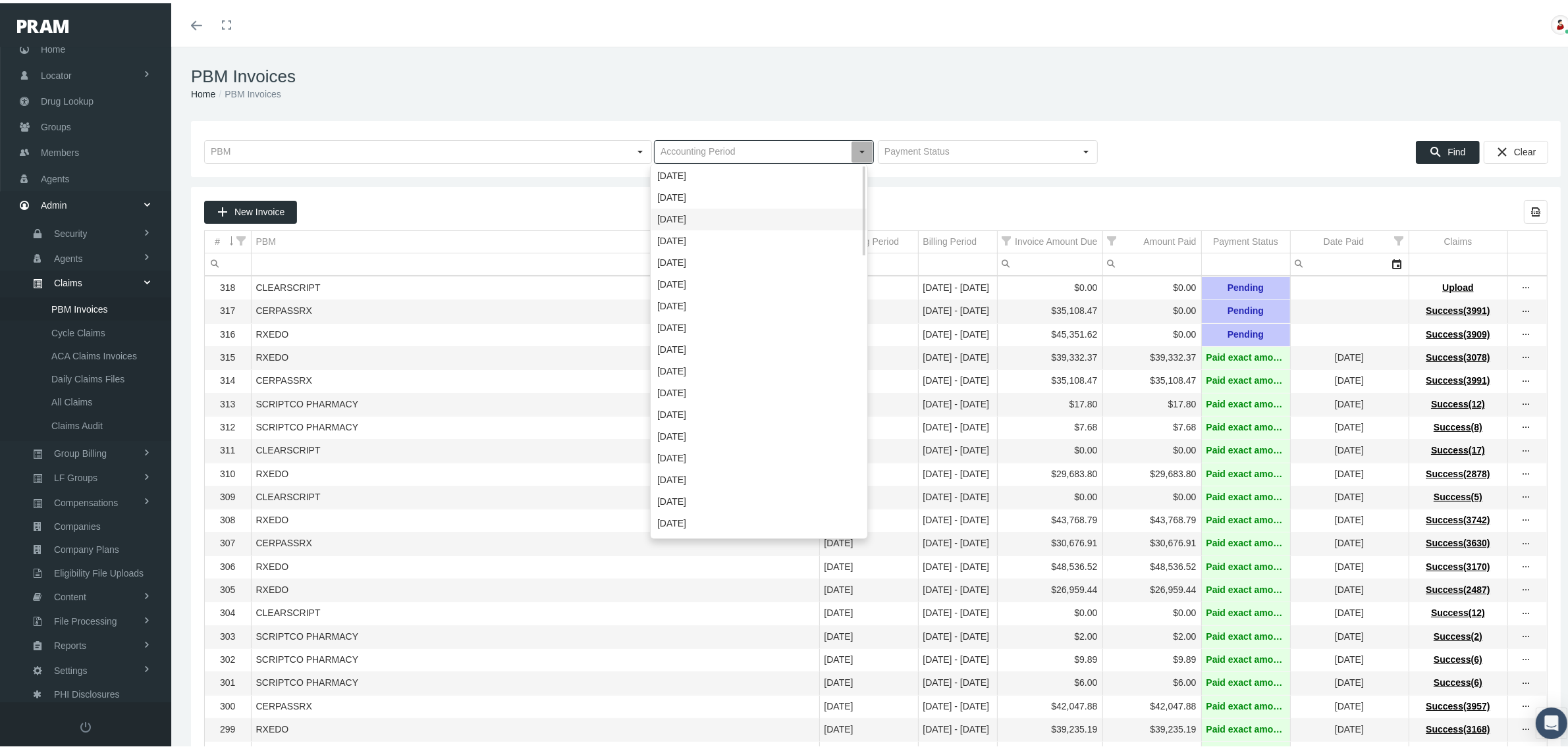
click at [726, 211] on div "[DATE]" at bounding box center [759, 216] width 216 height 22
type input "[DATE]"
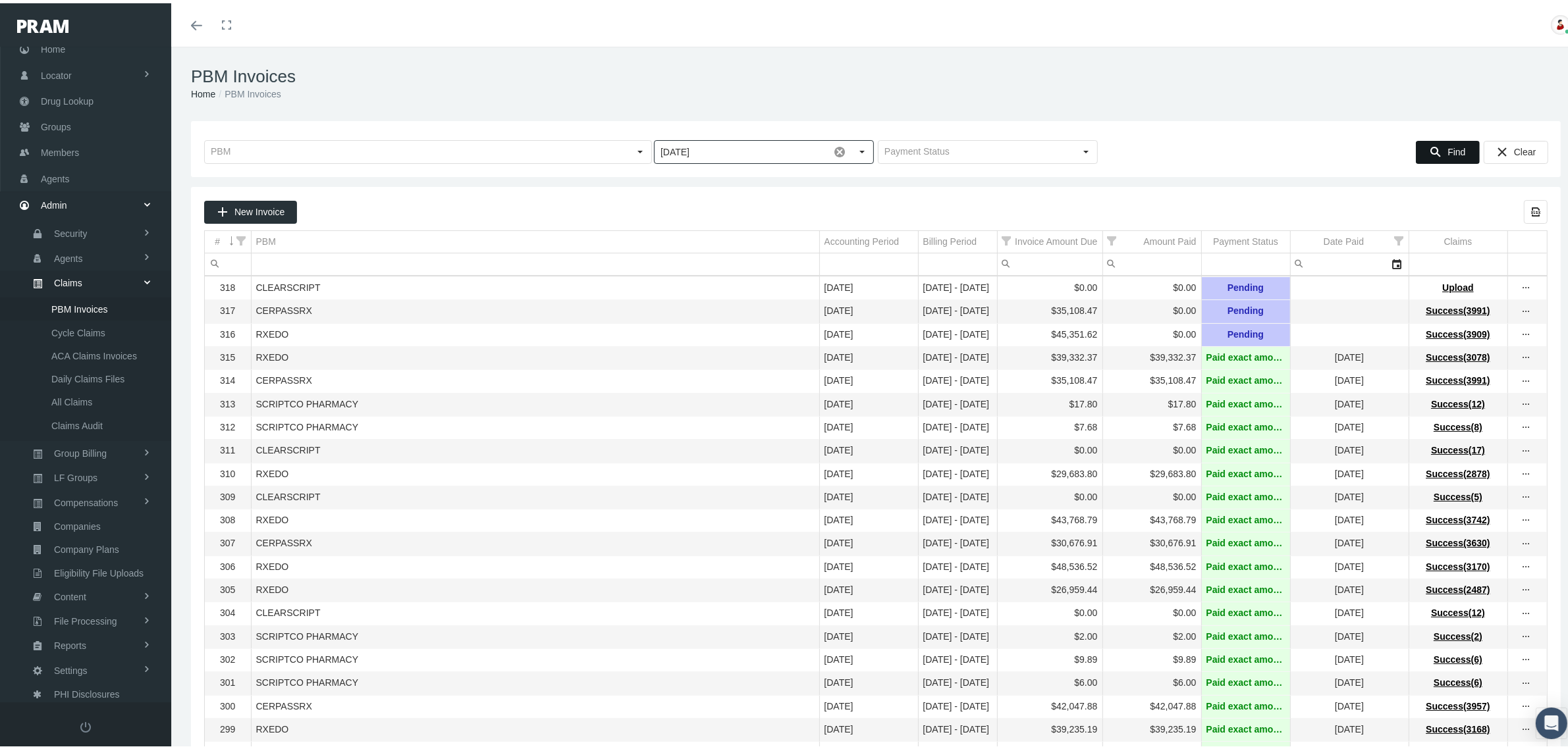
click at [1430, 145] on icon "Find" at bounding box center [1436, 148] width 12 height 12
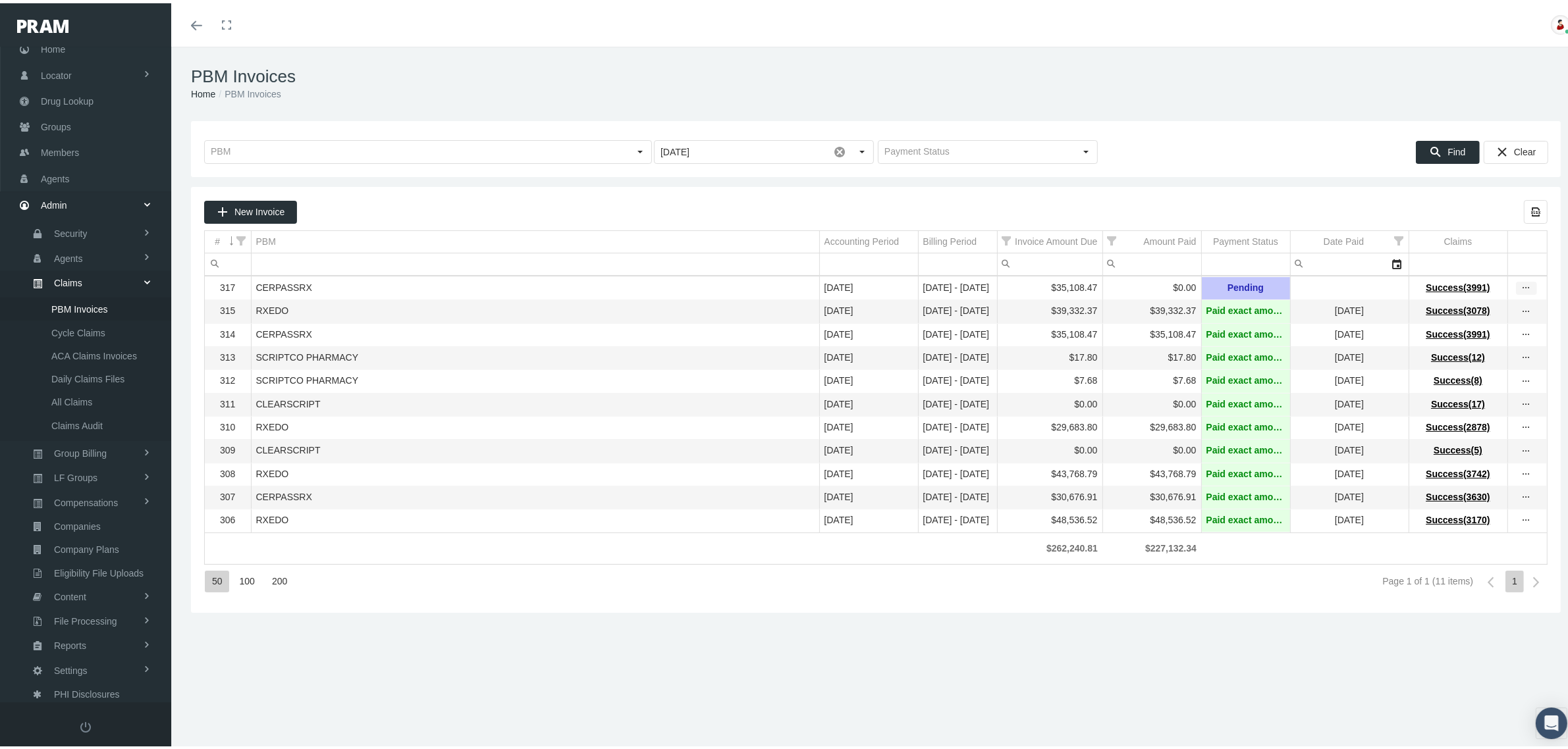
click at [1520, 283] on icon "more" at bounding box center [1526, 285] width 12 height 12
click at [1474, 301] on div "View Invoice" at bounding box center [1458, 310] width 129 height 27
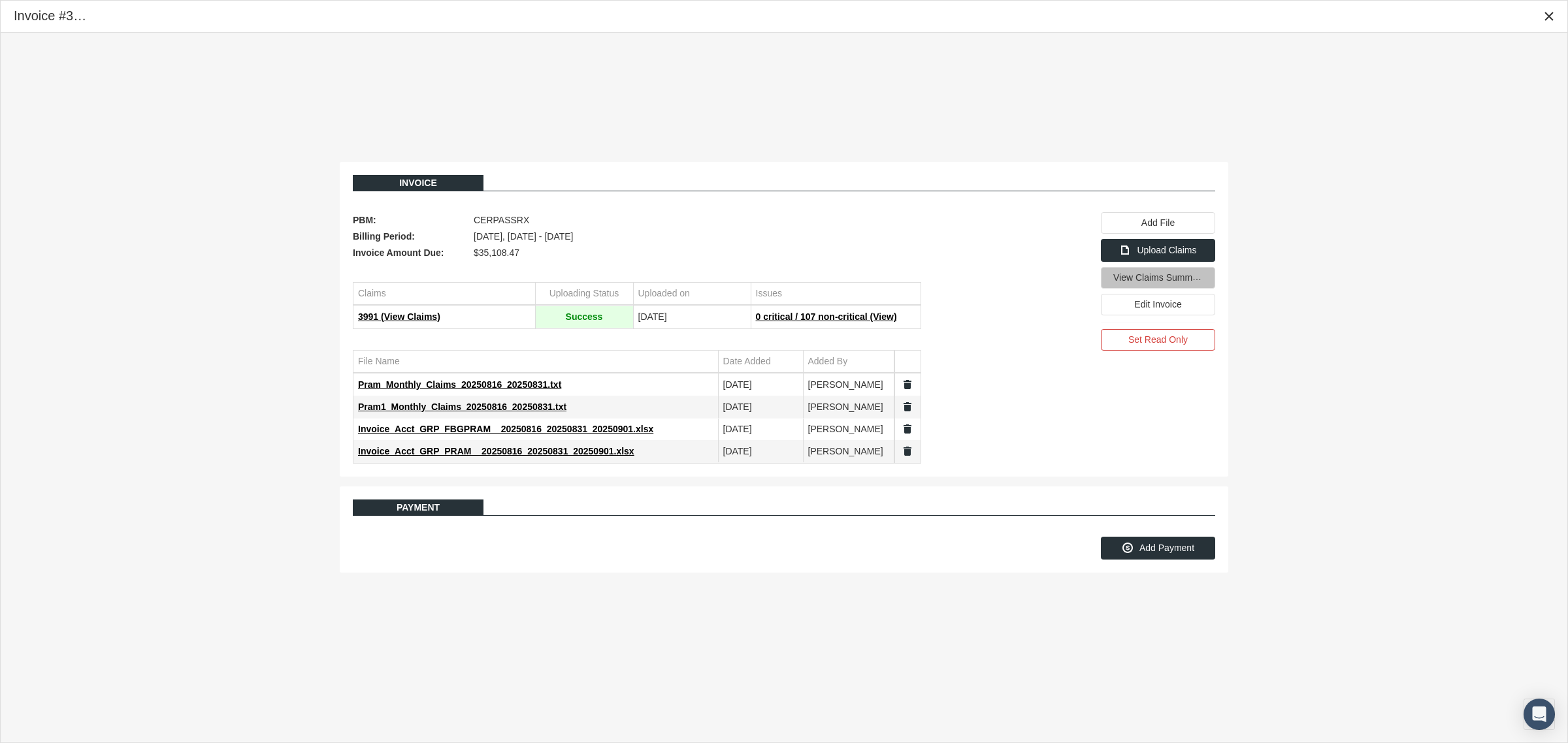
click at [1199, 282] on span "View Claims Summary" at bounding box center [1159, 276] width 92 height 11
click at [1183, 282] on span "View Claims Summary" at bounding box center [1159, 276] width 92 height 11
